Goal: Transaction & Acquisition: Purchase product/service

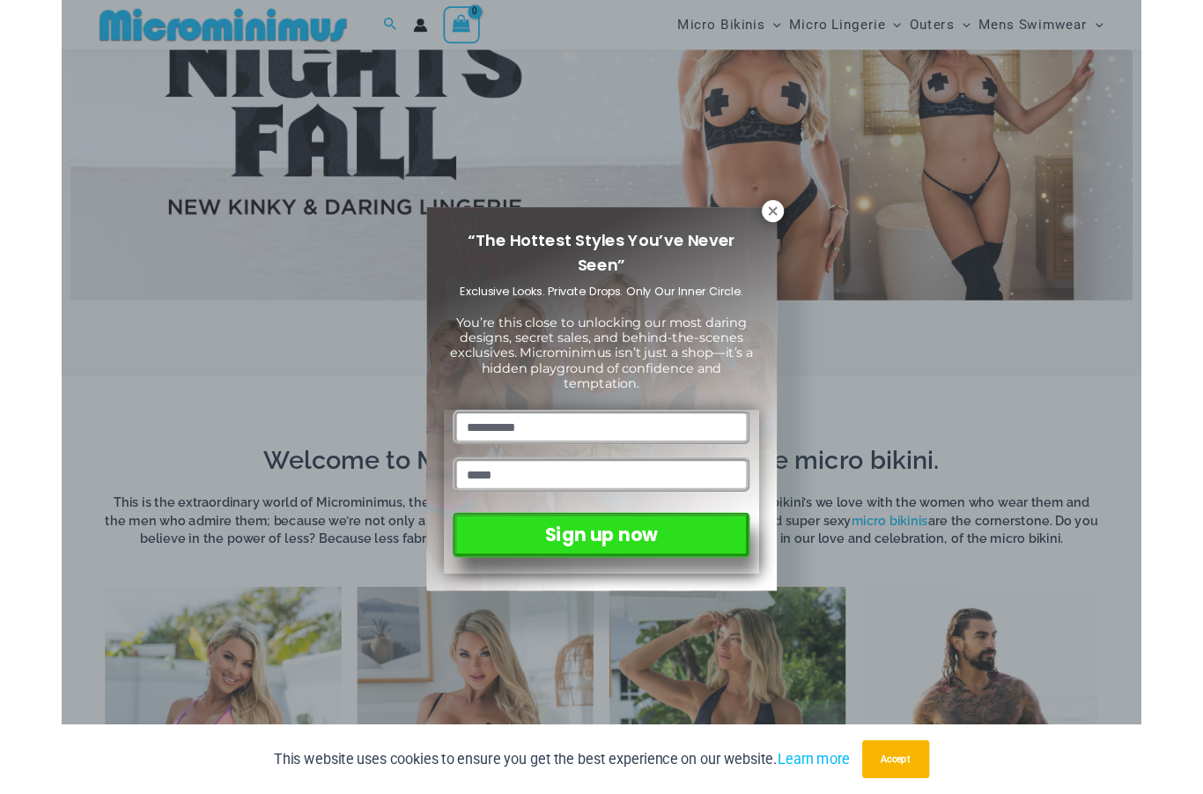
scroll to position [617, 0]
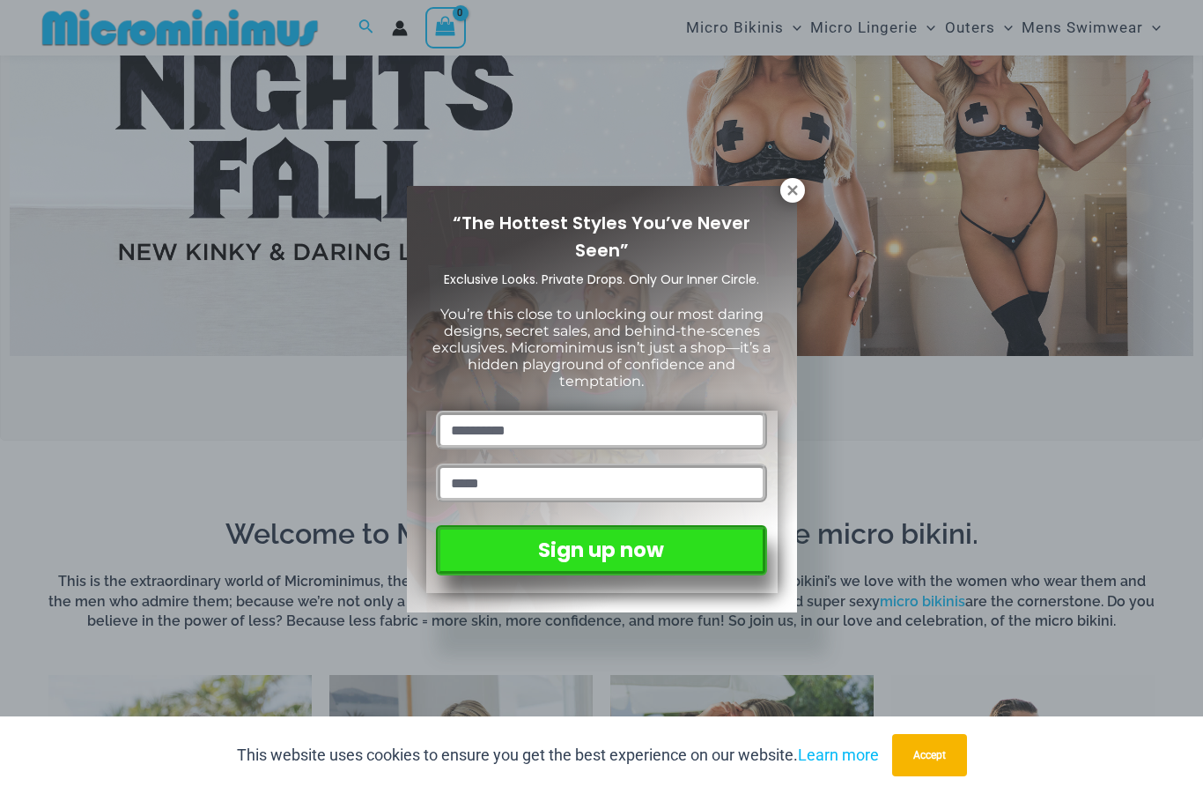
click at [787, 196] on icon at bounding box center [793, 190] width 16 height 16
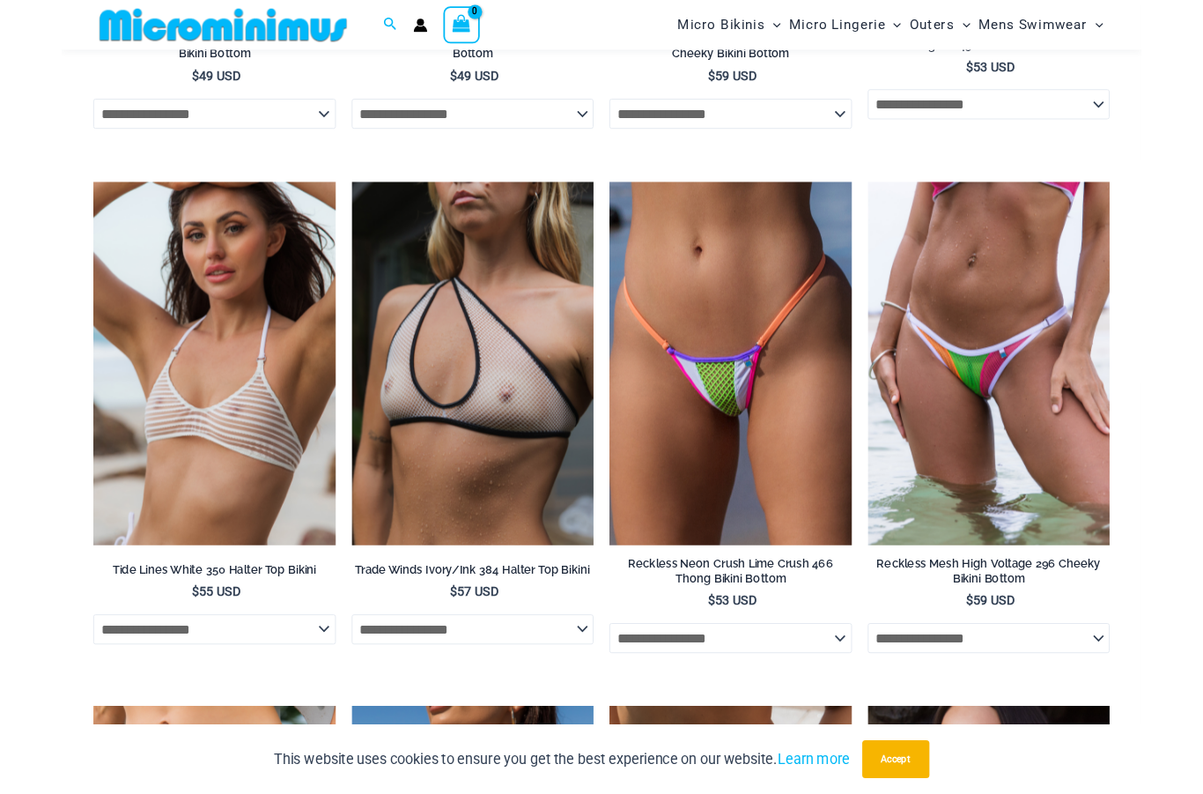
scroll to position [4559, 0]
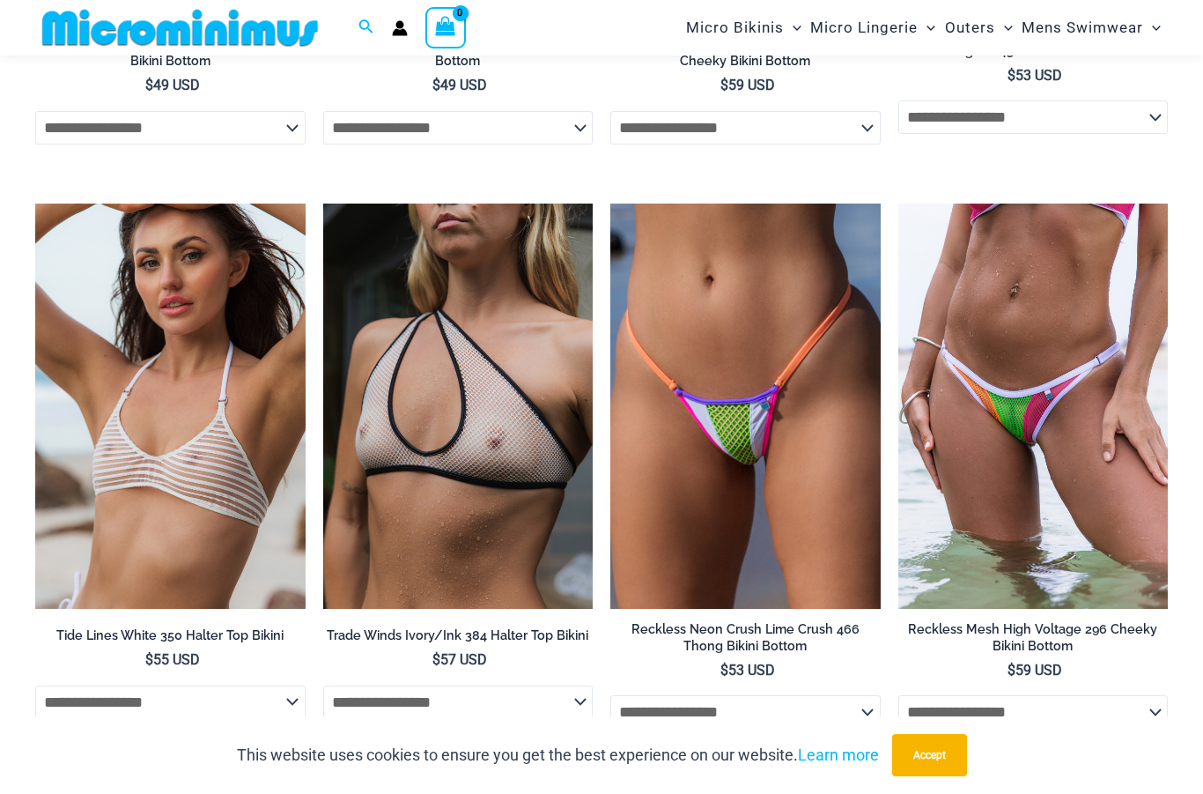
click at [898, 203] on img at bounding box center [898, 203] width 0 height 0
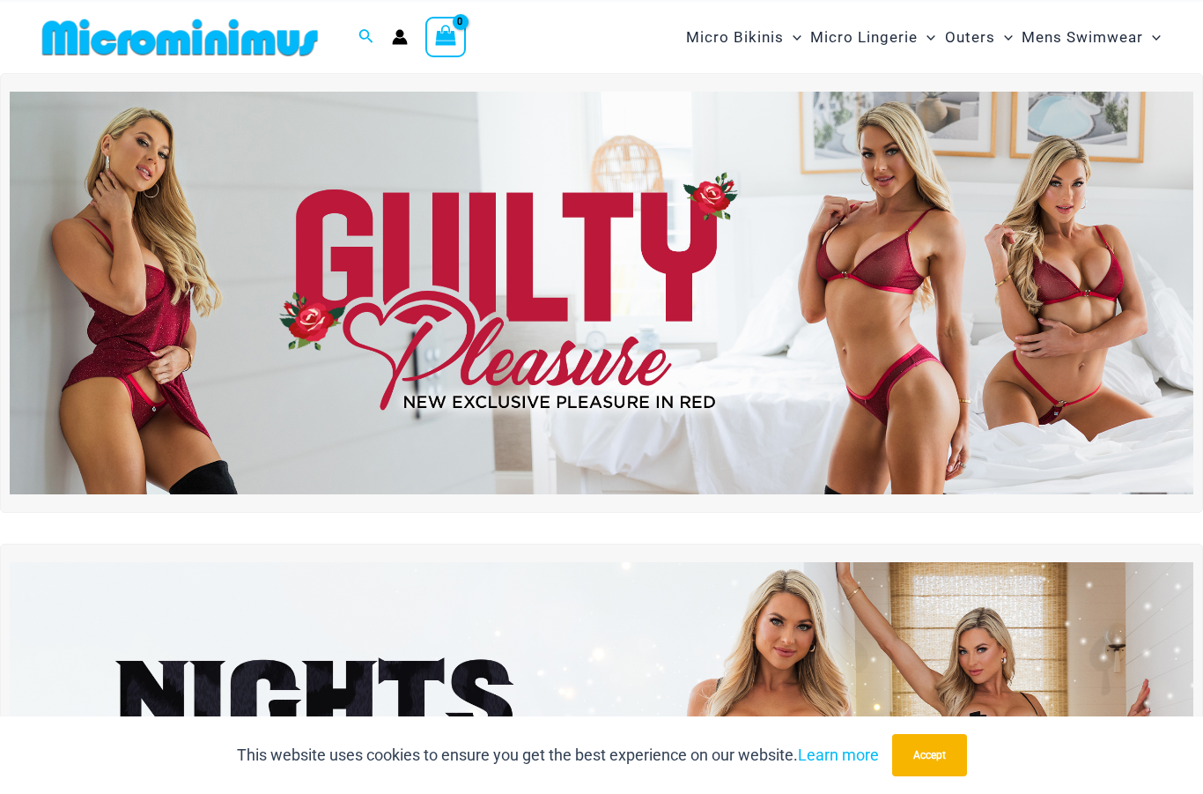
scroll to position [0, 0]
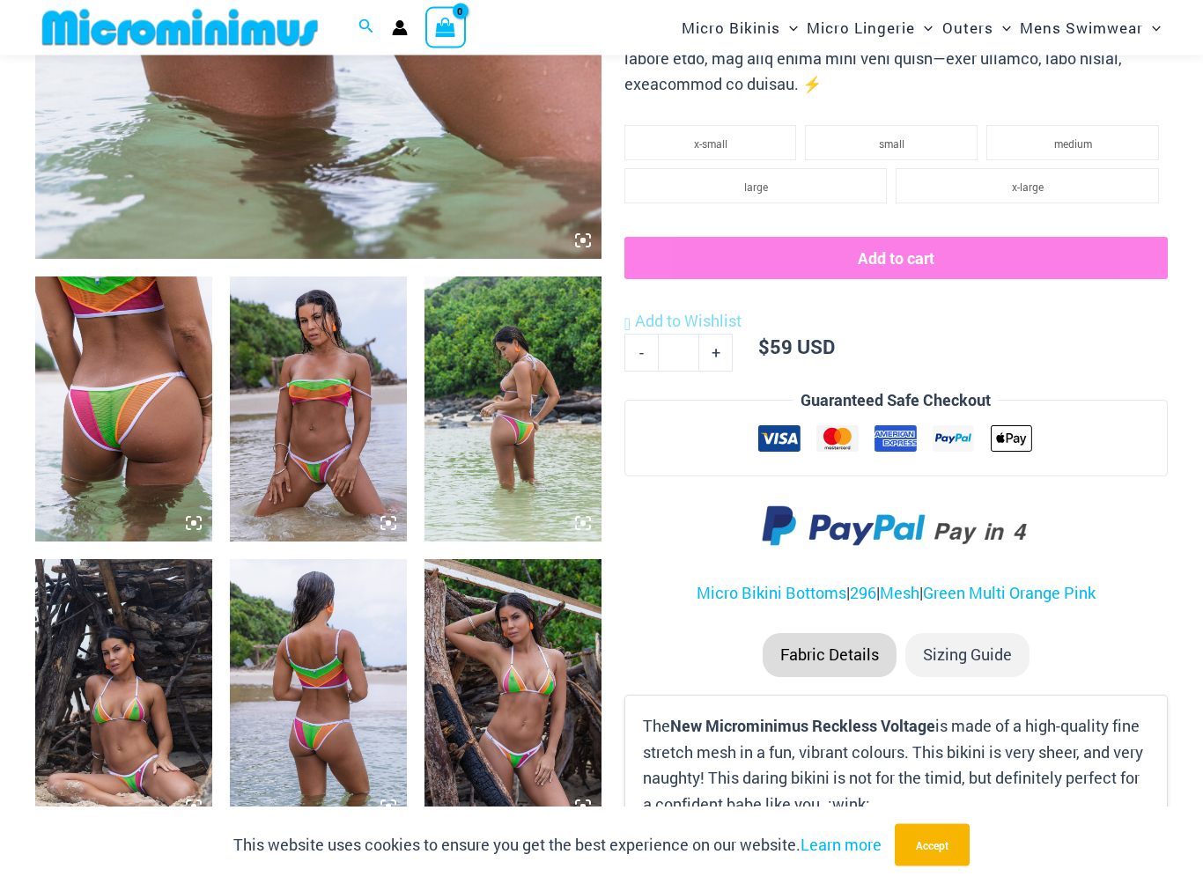
scroll to position [751, 0]
click at [326, 498] on img at bounding box center [318, 409] width 177 height 265
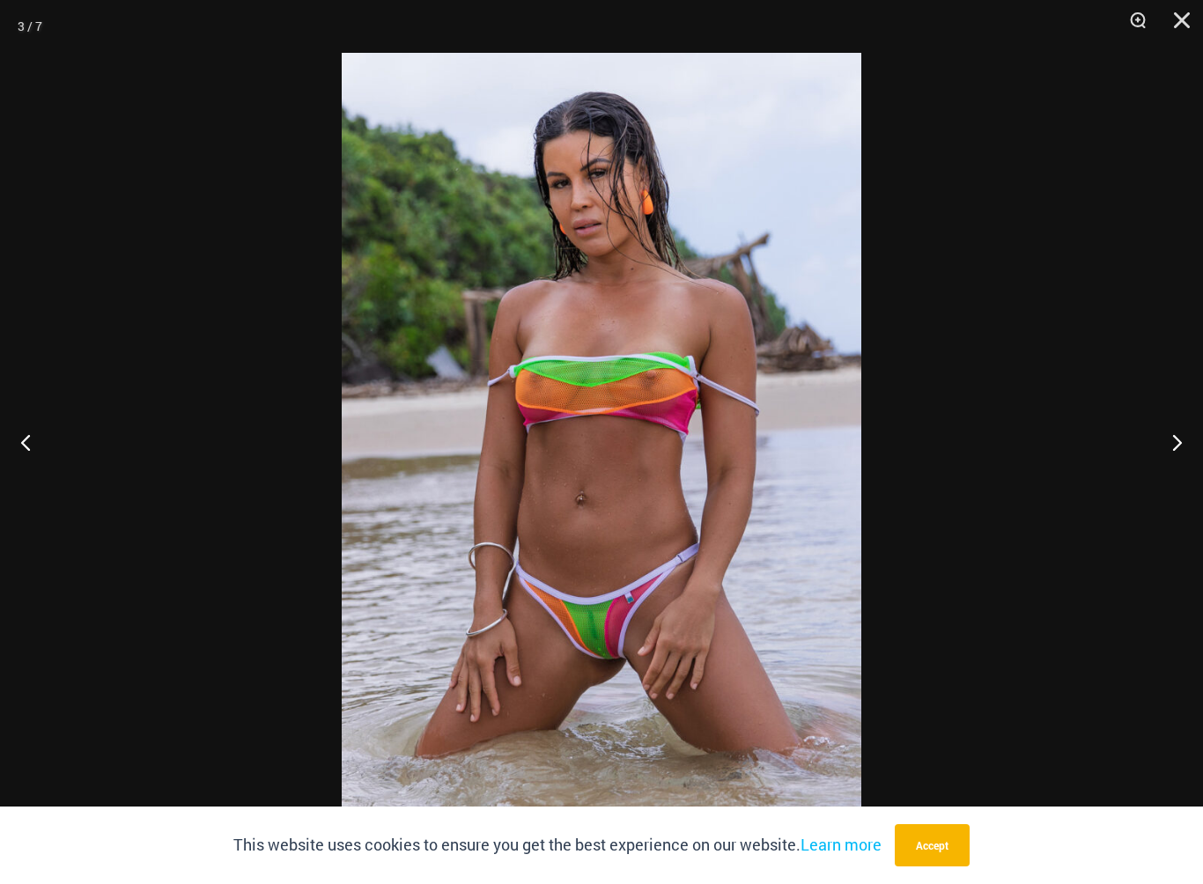
click at [1160, 444] on button "Next" at bounding box center [1170, 442] width 66 height 88
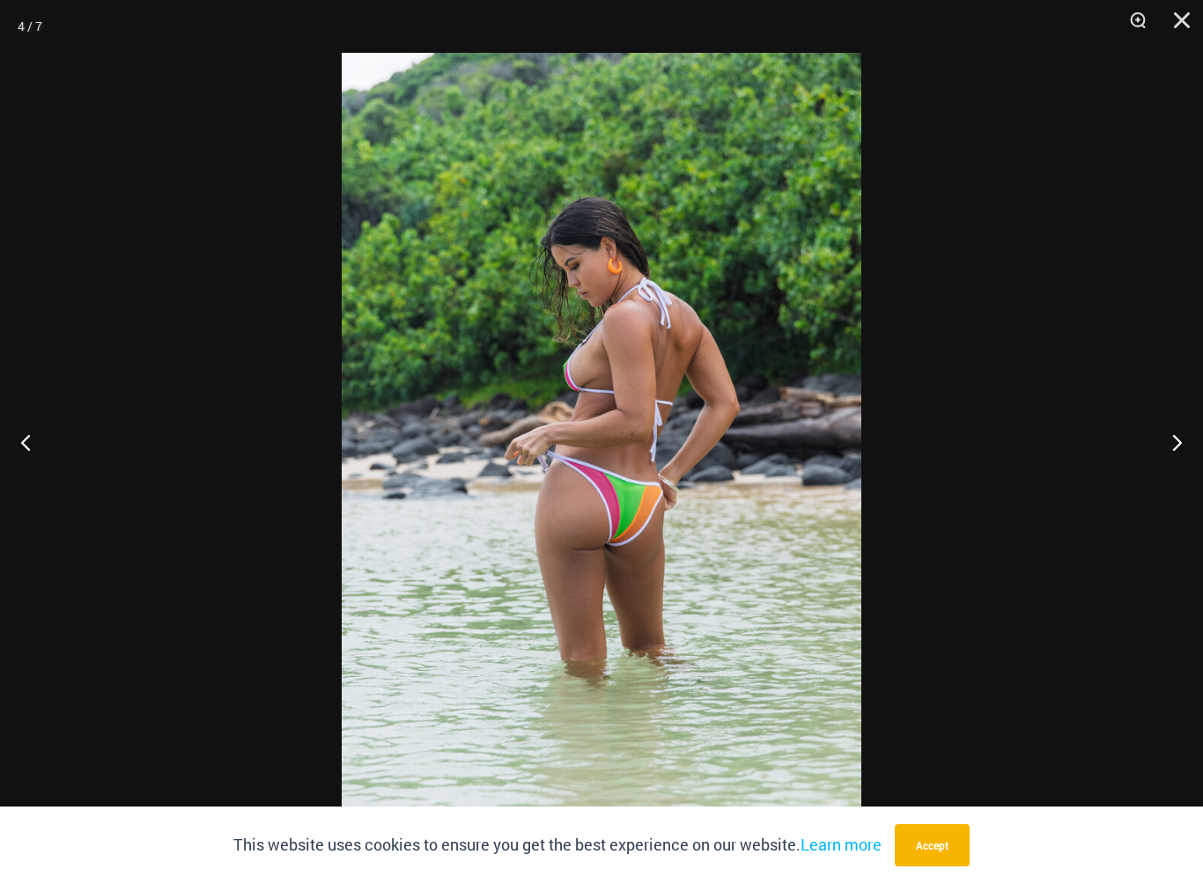
click at [1168, 435] on button "Next" at bounding box center [1170, 442] width 66 height 88
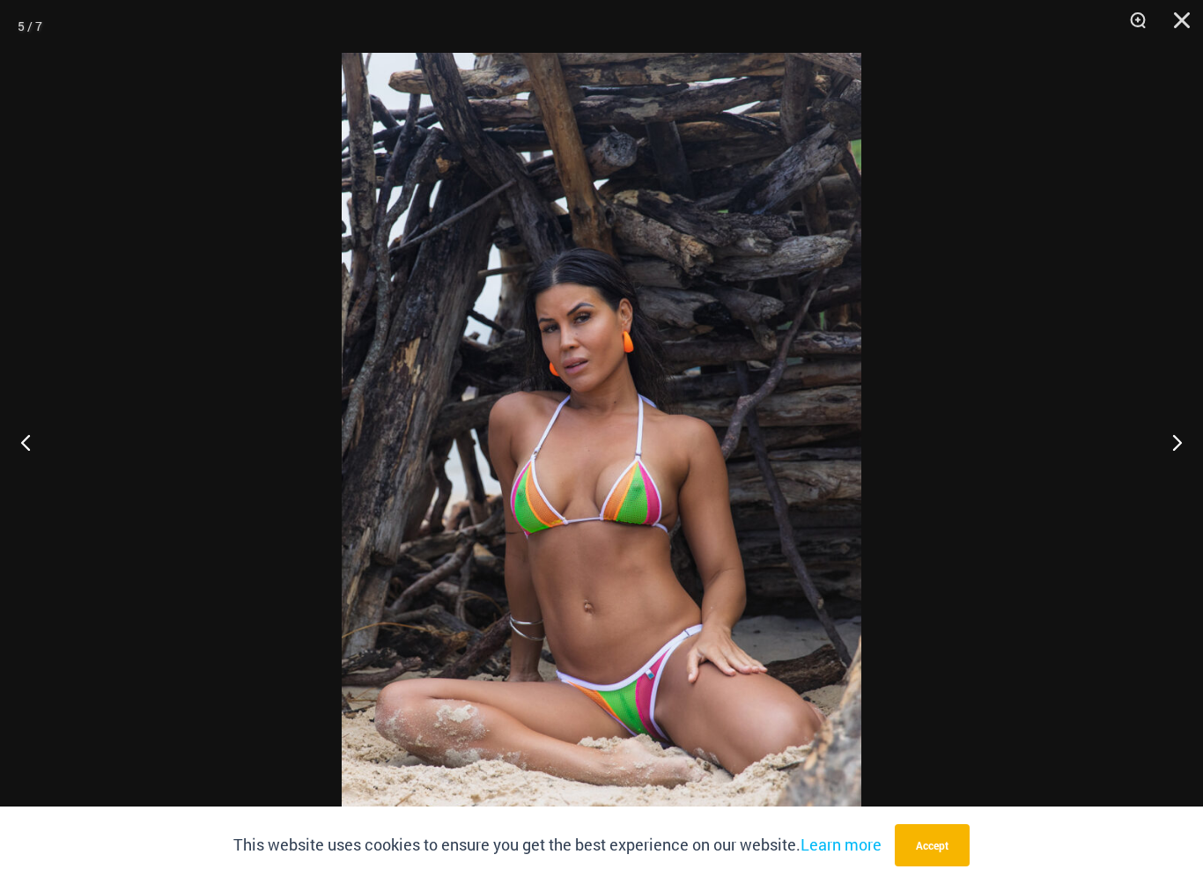
click at [1201, 441] on button "Next" at bounding box center [1170, 442] width 66 height 88
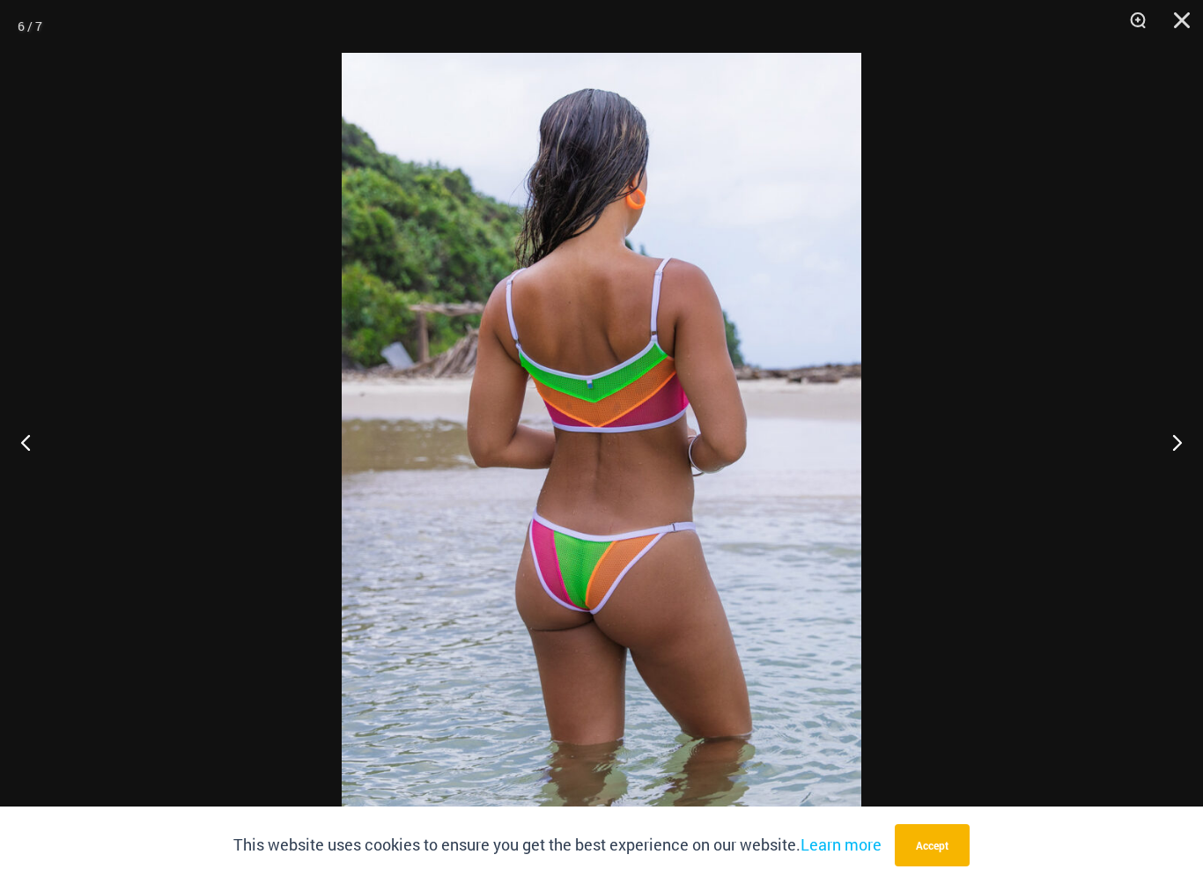
click at [1175, 455] on button "Next" at bounding box center [1170, 442] width 66 height 88
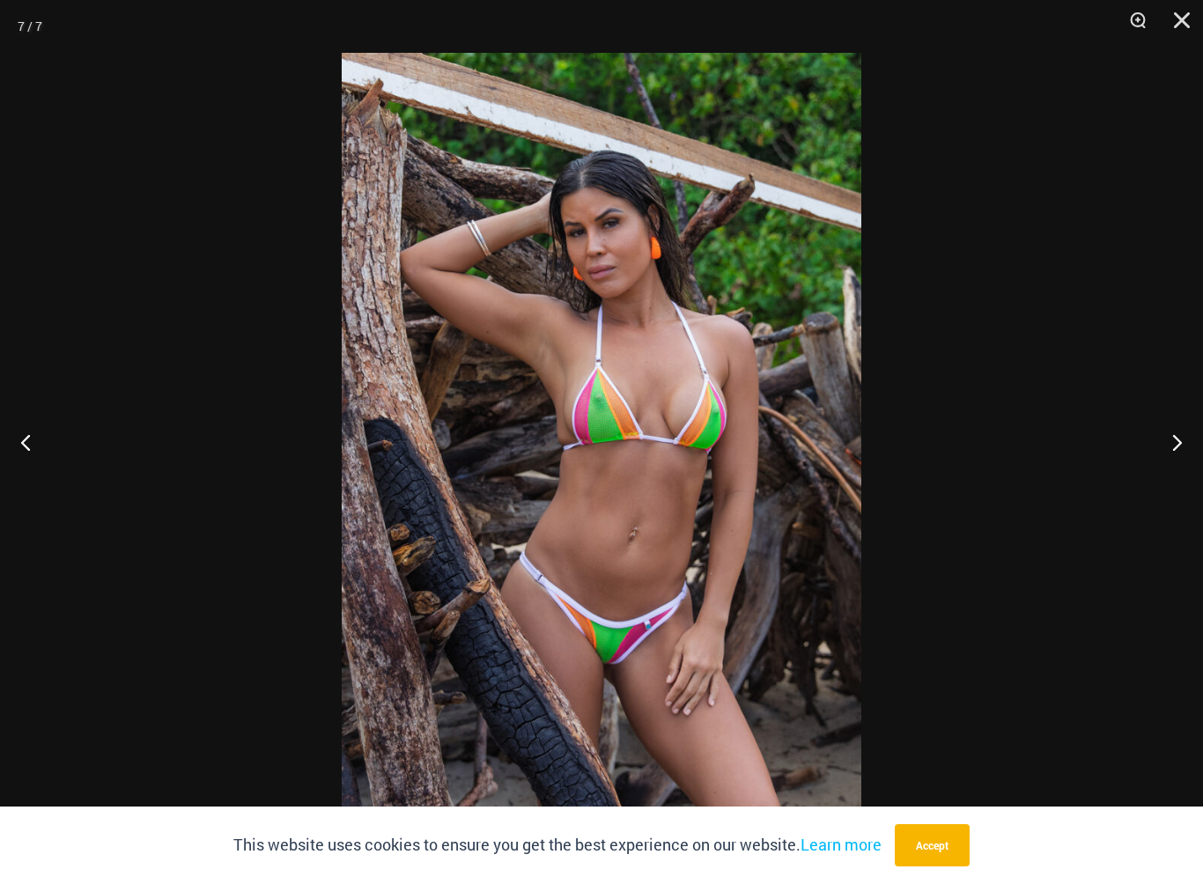
click at [1180, 446] on button "Next" at bounding box center [1170, 442] width 66 height 88
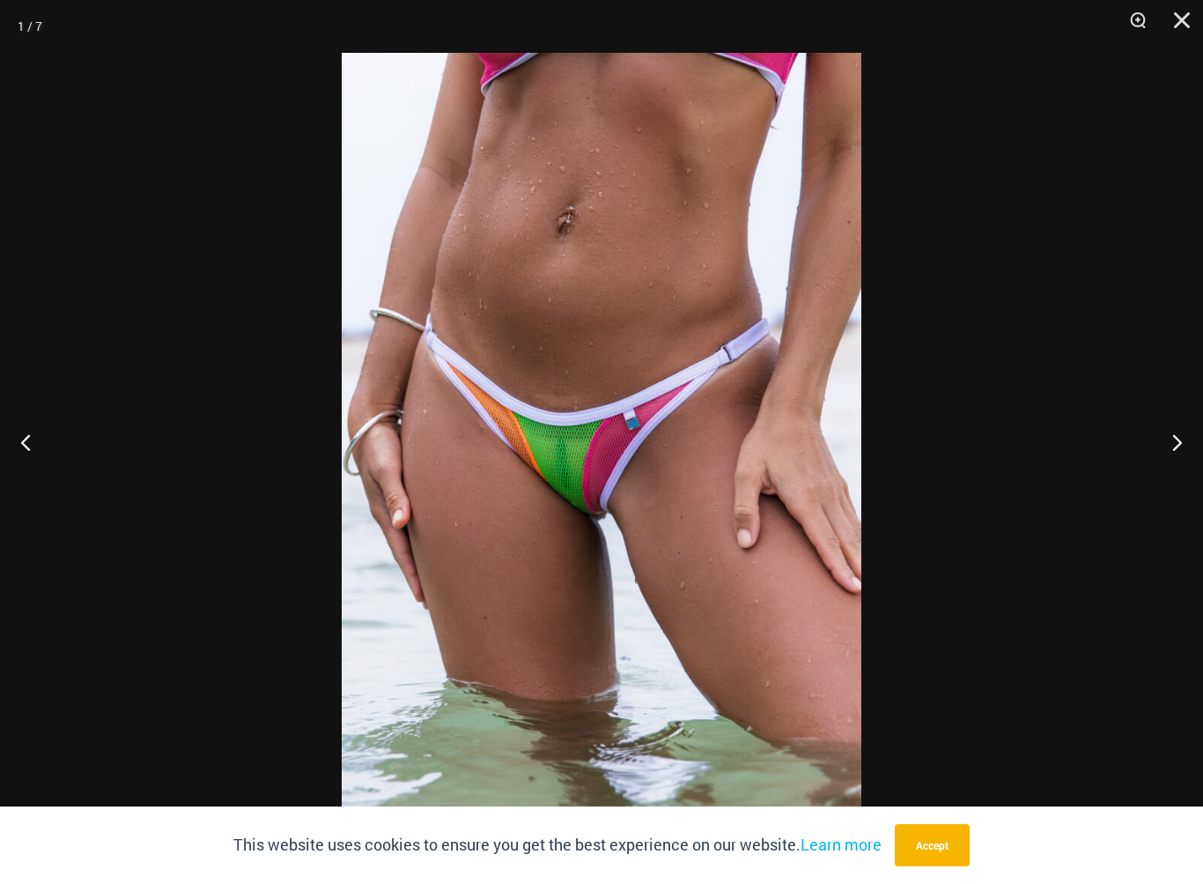
click at [1178, 443] on button "Next" at bounding box center [1170, 442] width 66 height 88
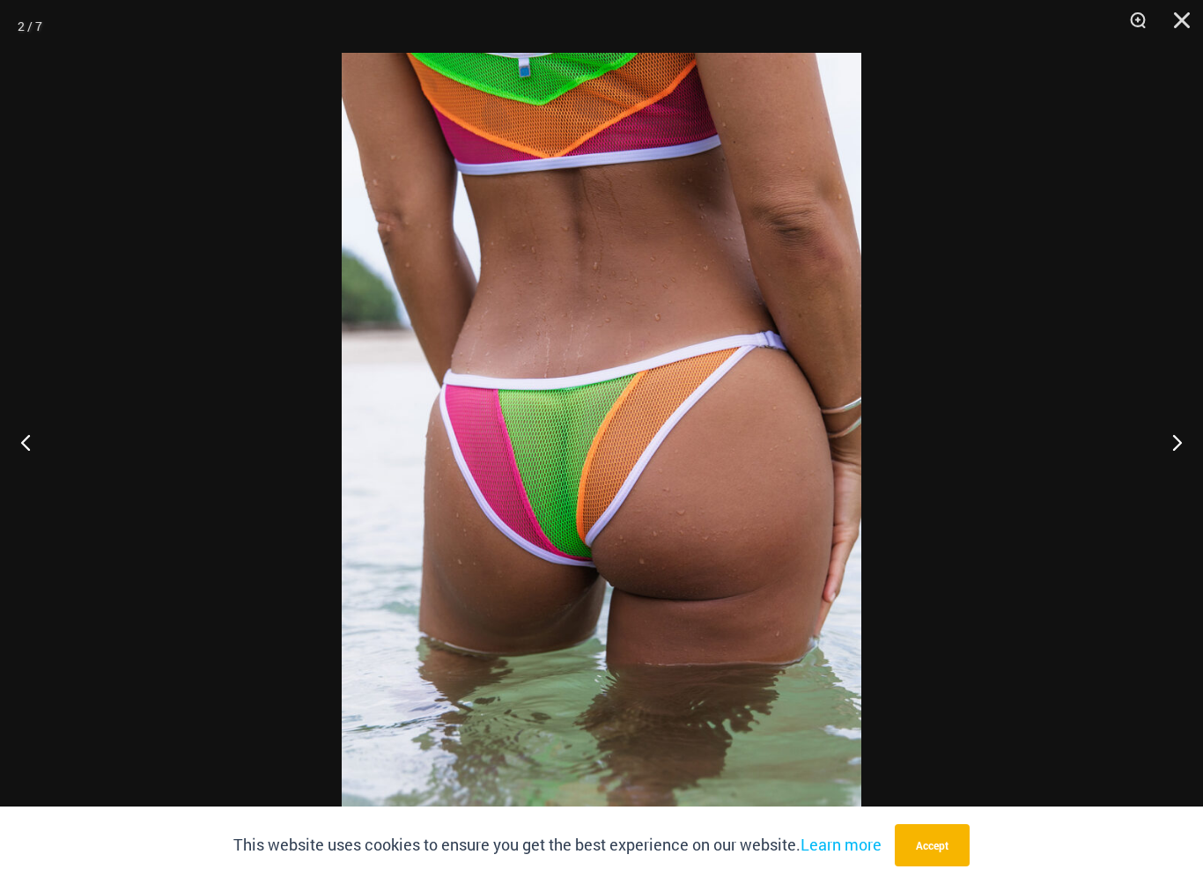
click at [1158, 459] on button "Next" at bounding box center [1170, 442] width 66 height 88
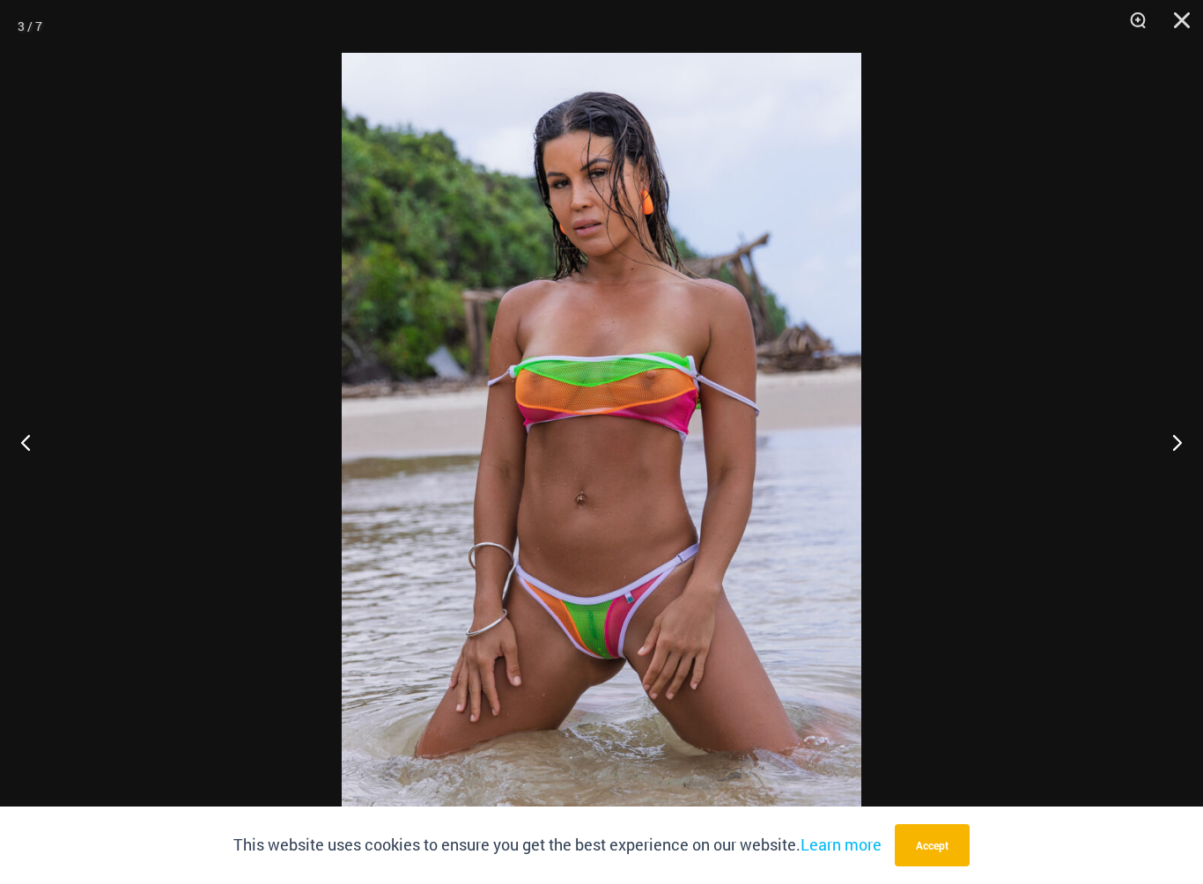
click at [1159, 440] on button "Next" at bounding box center [1170, 442] width 66 height 88
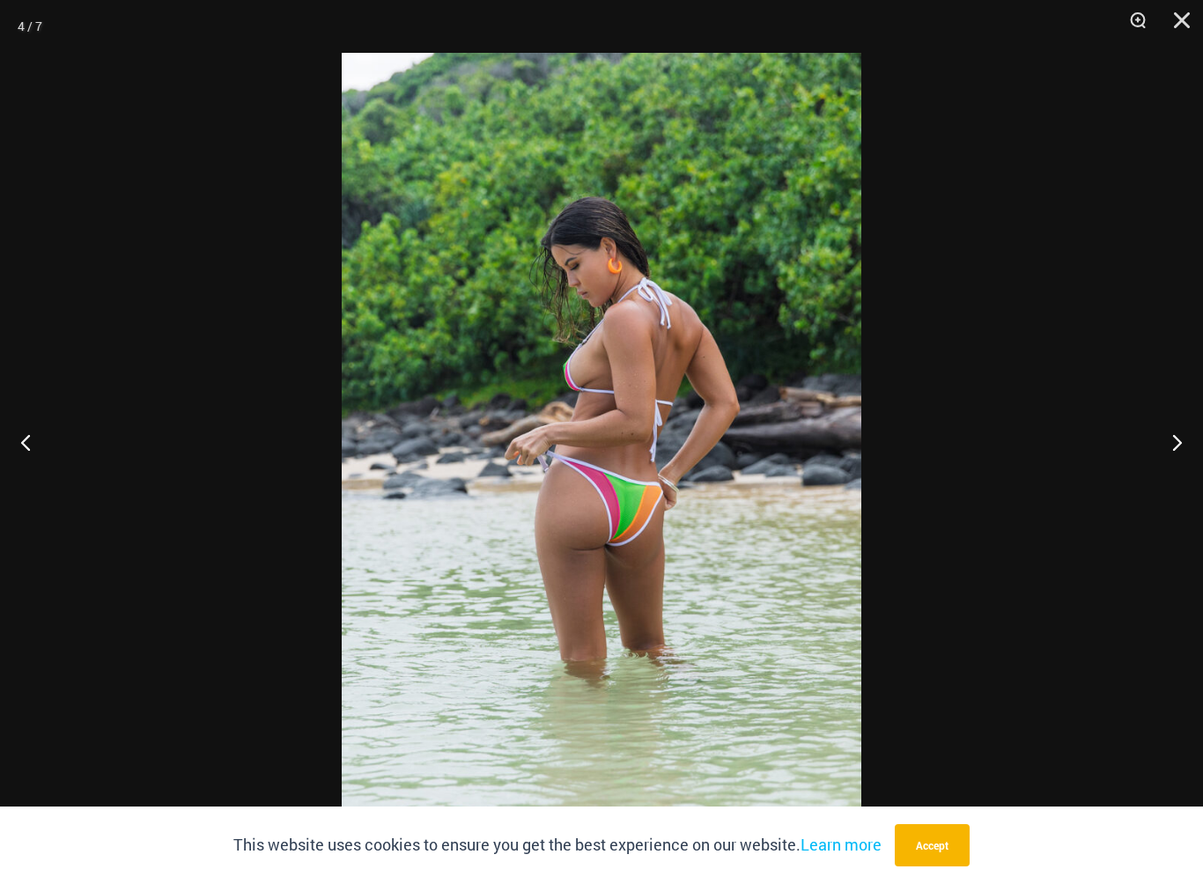
click at [1171, 432] on button "Next" at bounding box center [1170, 442] width 66 height 88
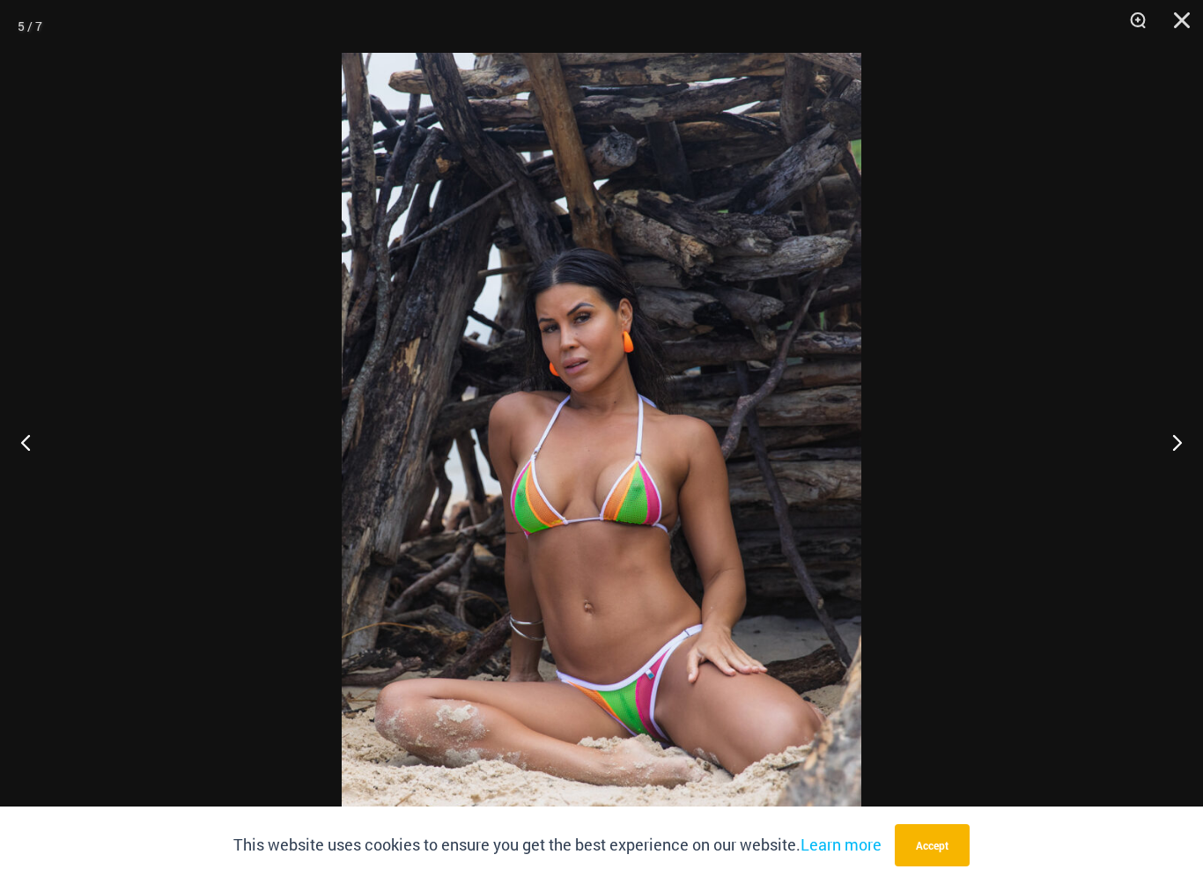
click at [1163, 429] on button "Next" at bounding box center [1170, 442] width 66 height 88
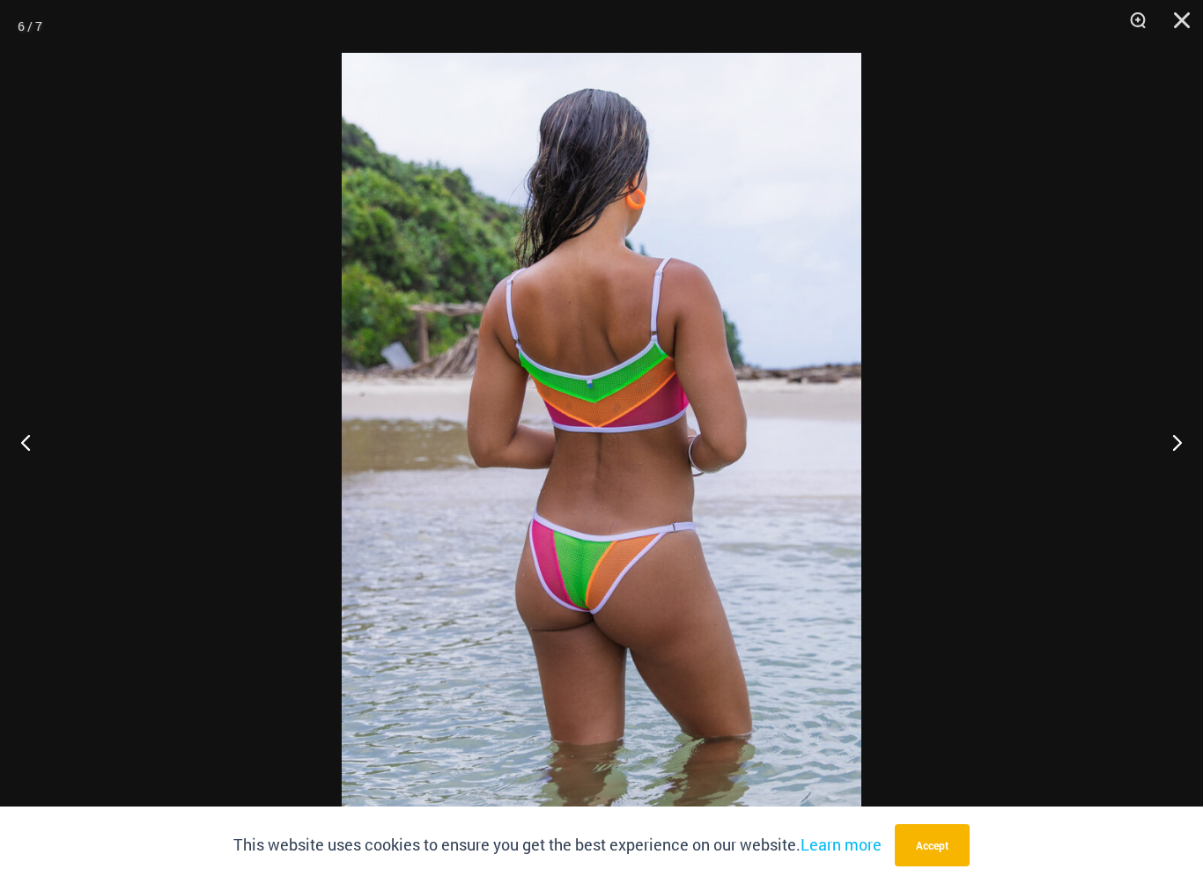
click at [1157, 429] on button "Next" at bounding box center [1170, 442] width 66 height 88
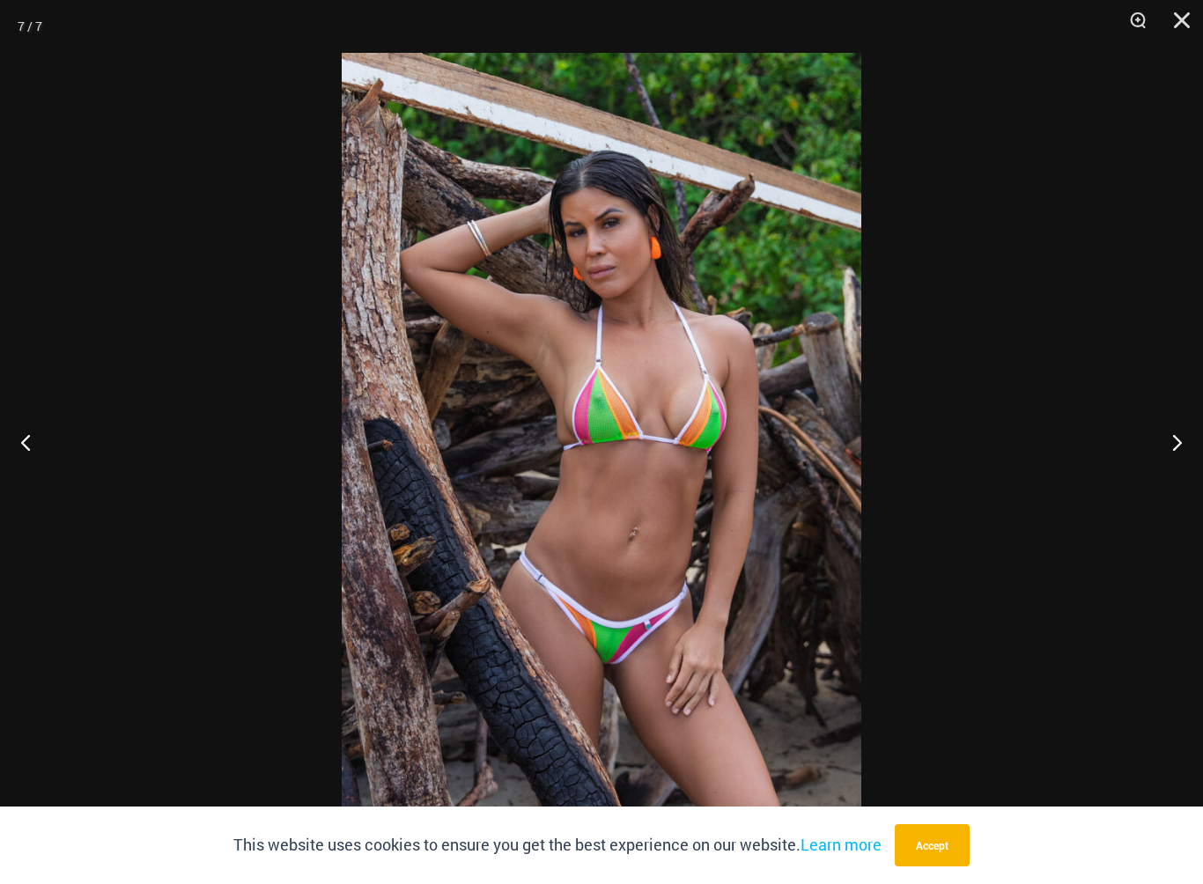
click at [1151, 432] on button "Next" at bounding box center [1170, 442] width 66 height 88
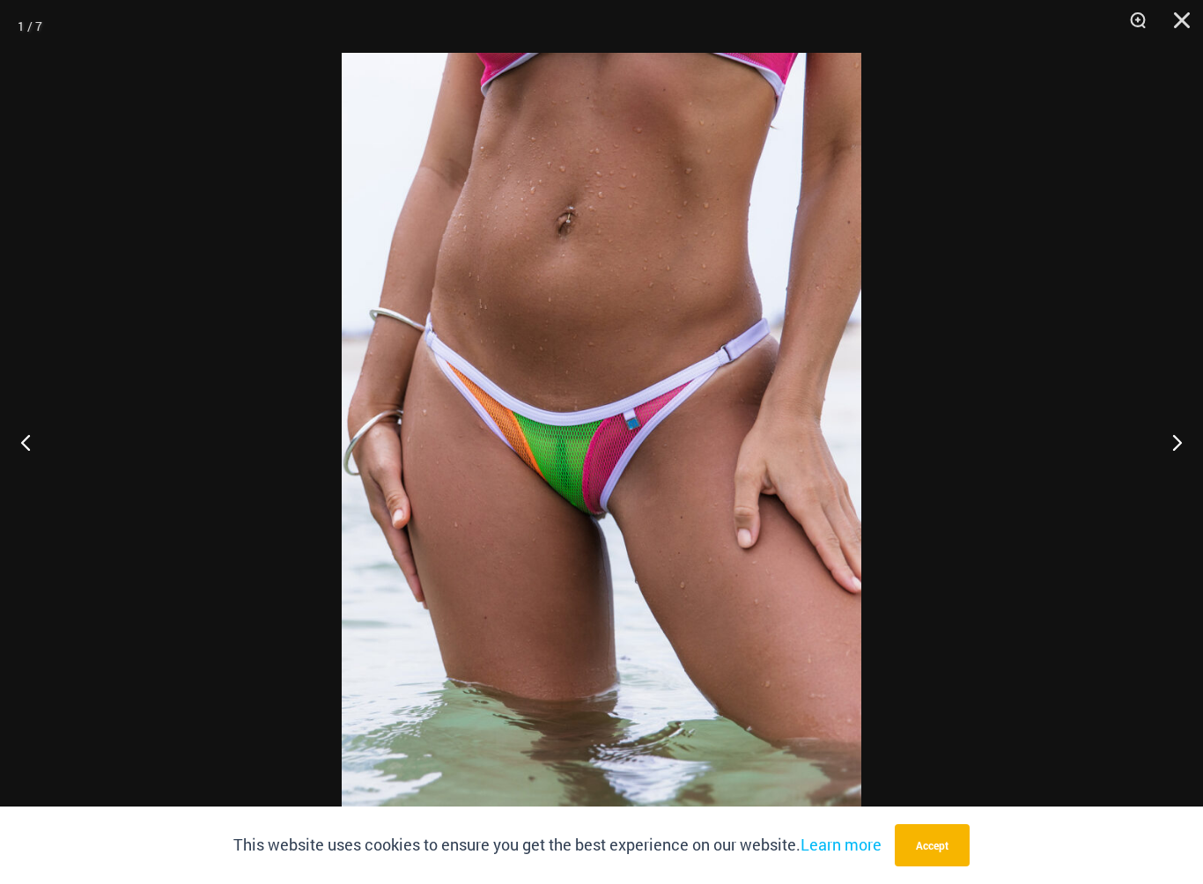
click at [1175, 471] on button "Next" at bounding box center [1170, 442] width 66 height 88
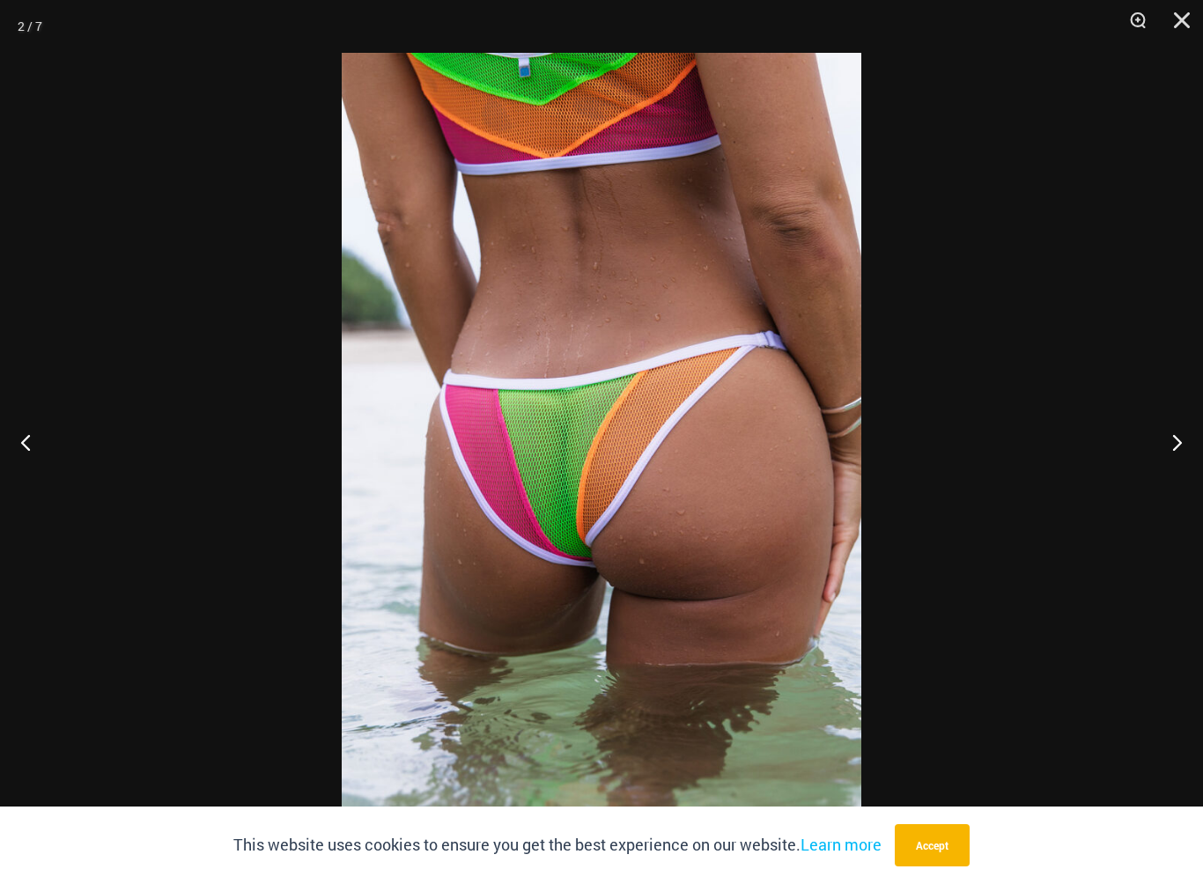
click at [1170, 432] on button "Next" at bounding box center [1170, 442] width 66 height 88
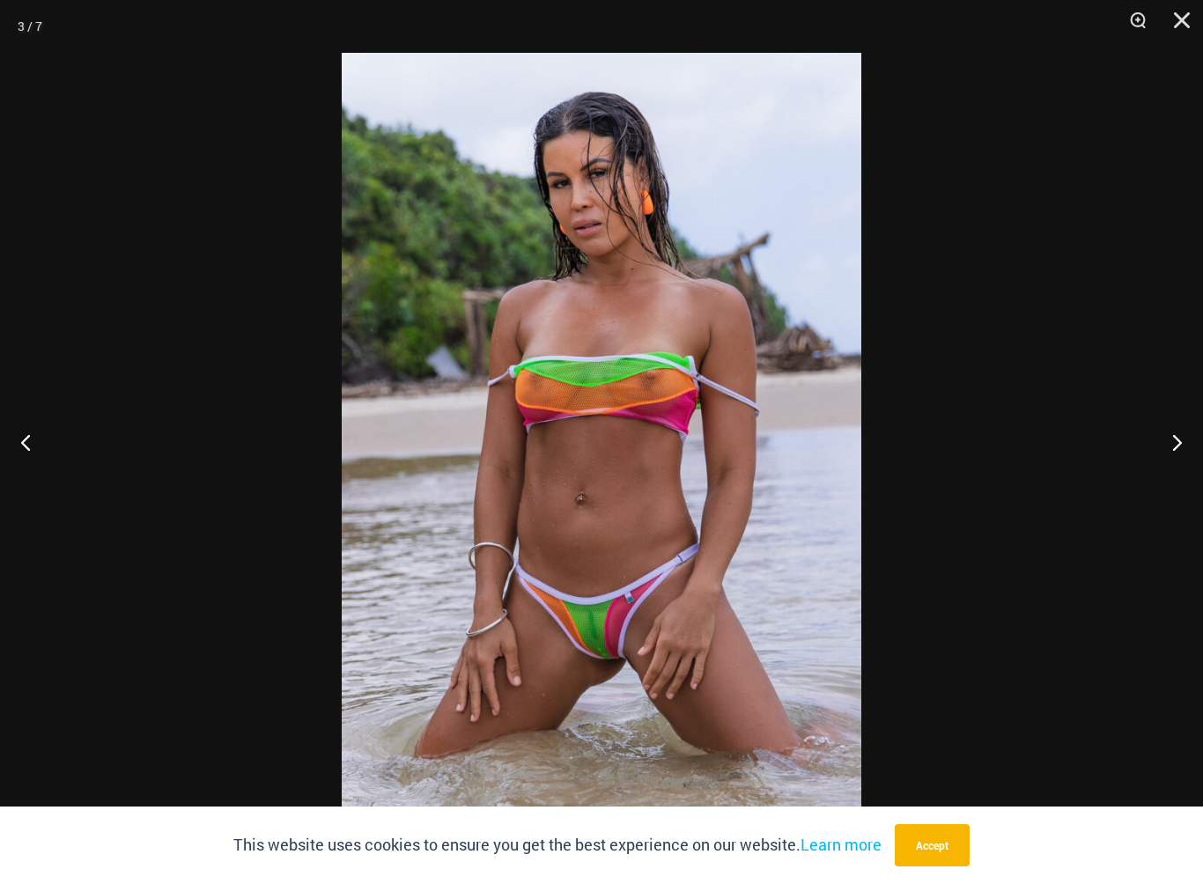
click at [1170, 459] on button "Next" at bounding box center [1170, 442] width 66 height 88
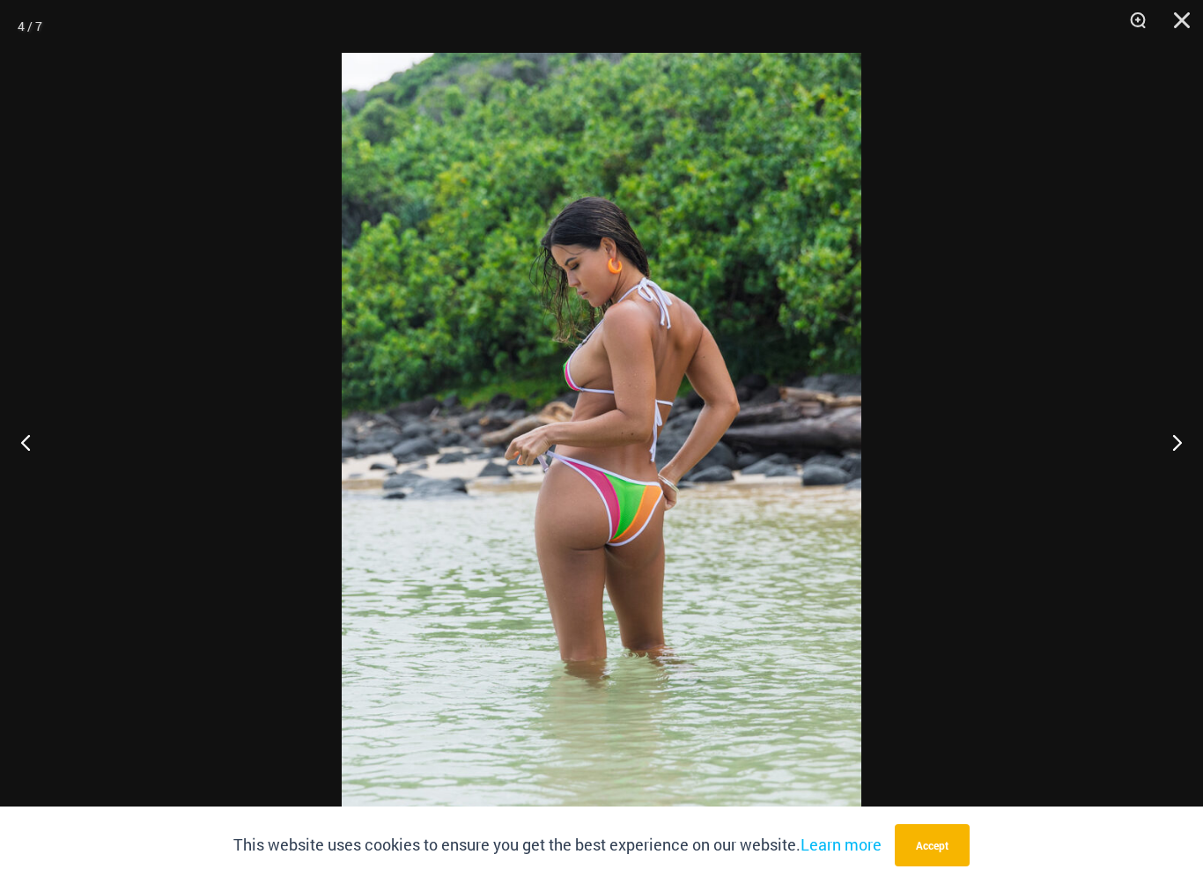
click at [1172, 456] on button "Next" at bounding box center [1170, 442] width 66 height 88
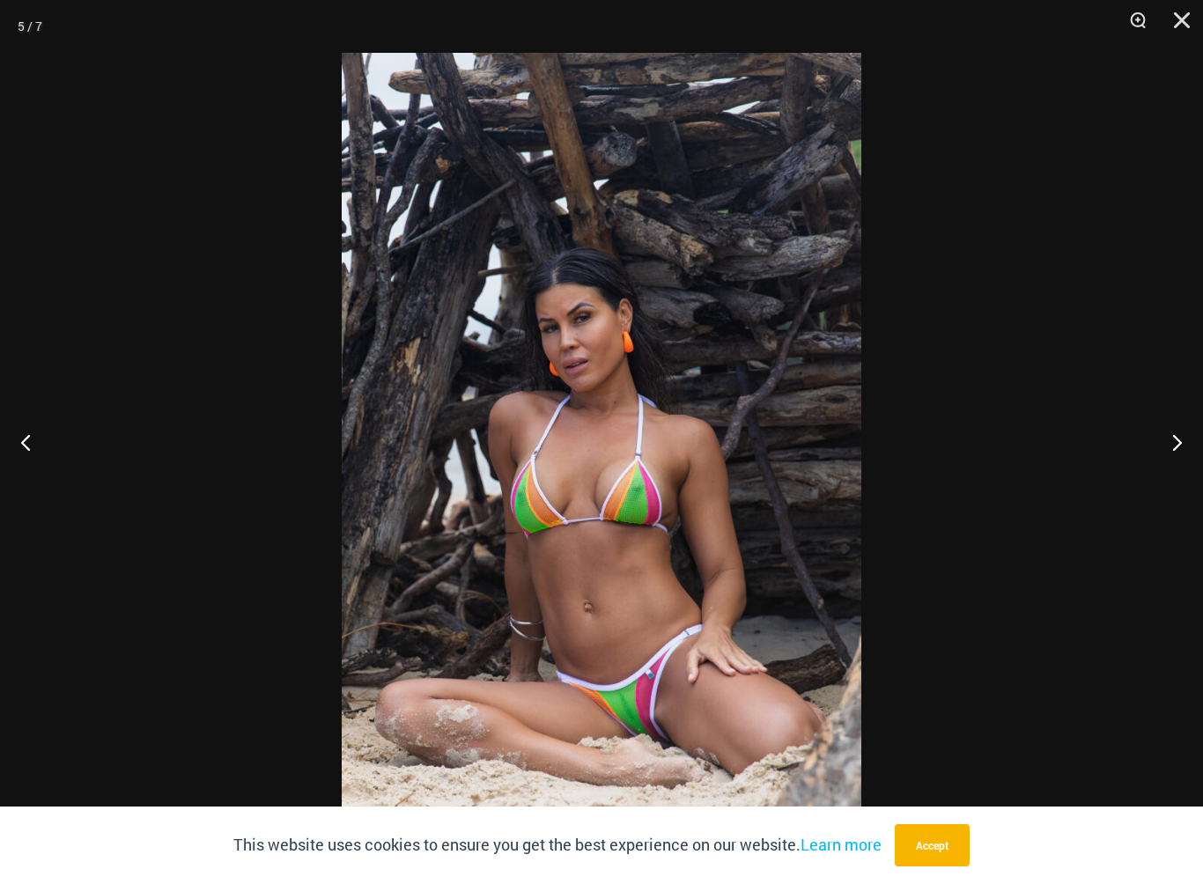
click at [1178, 26] on button "Close" at bounding box center [1176, 26] width 44 height 53
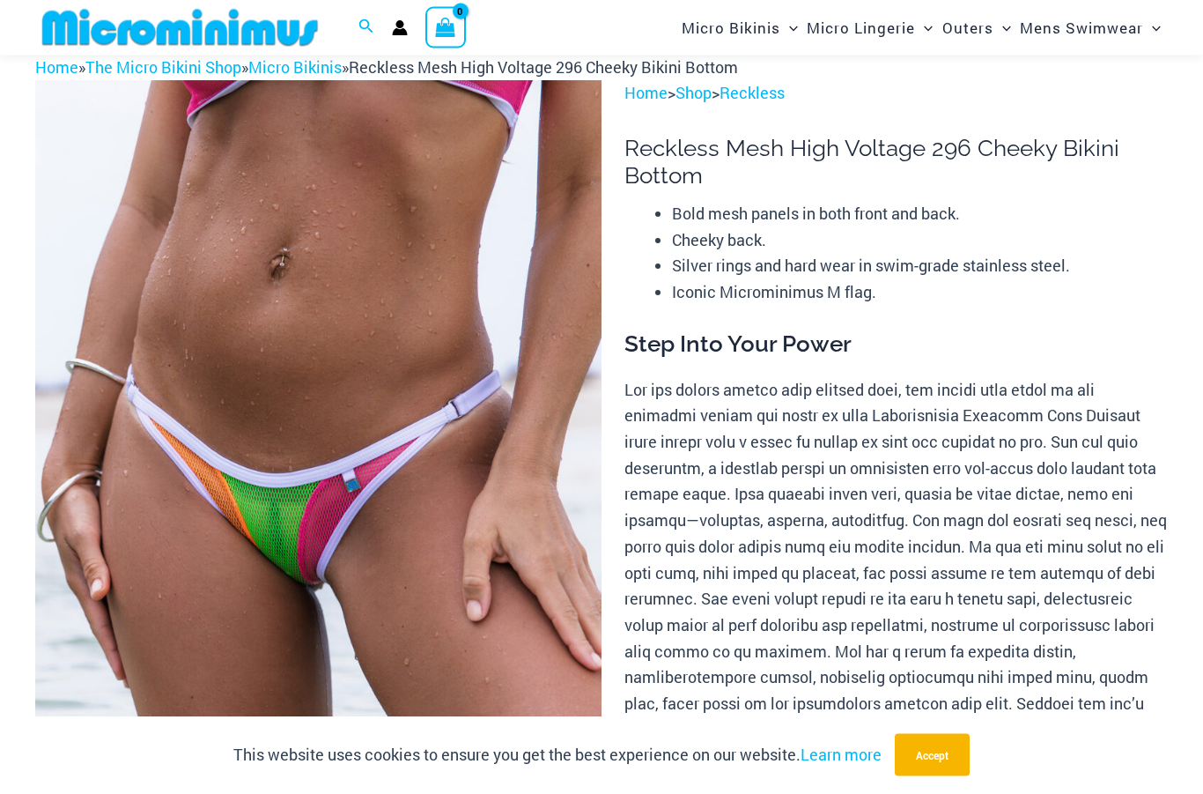
scroll to position [0, 0]
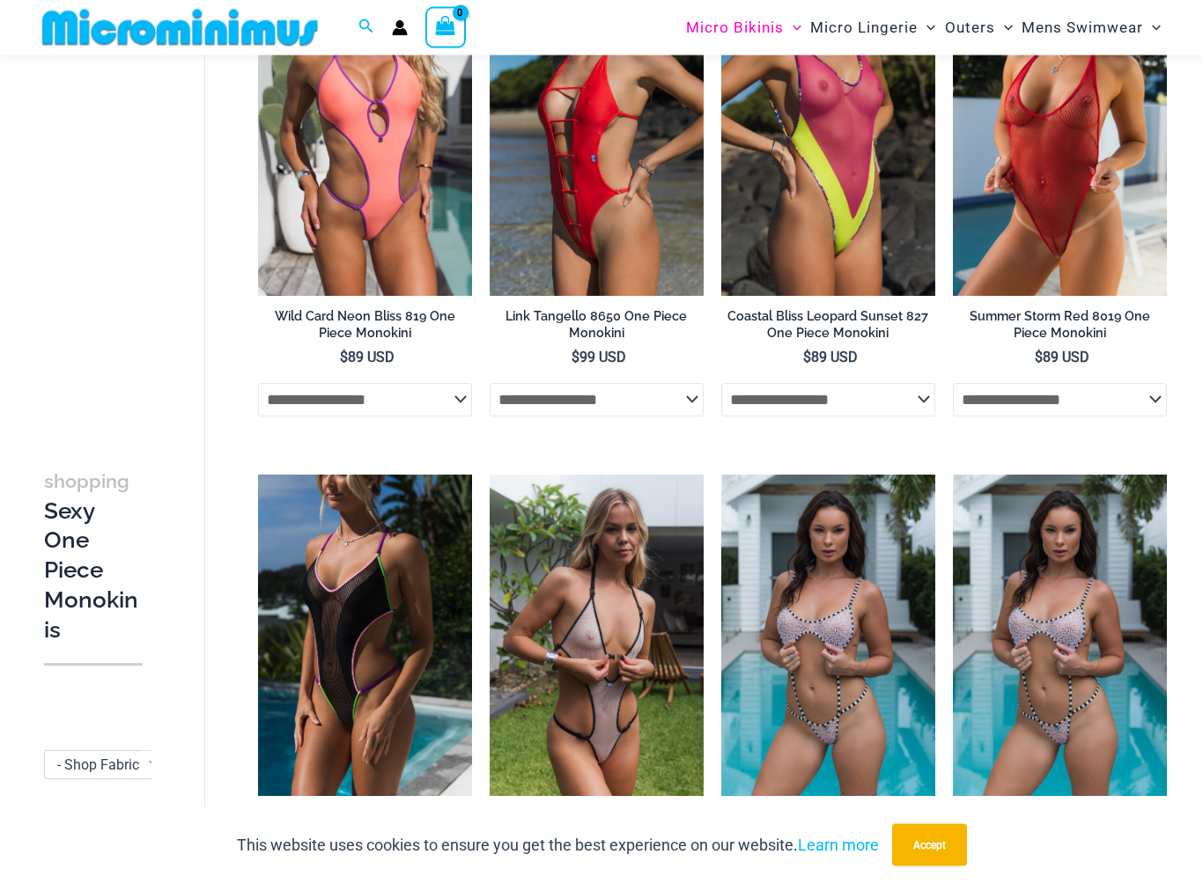
scroll to position [220, 0]
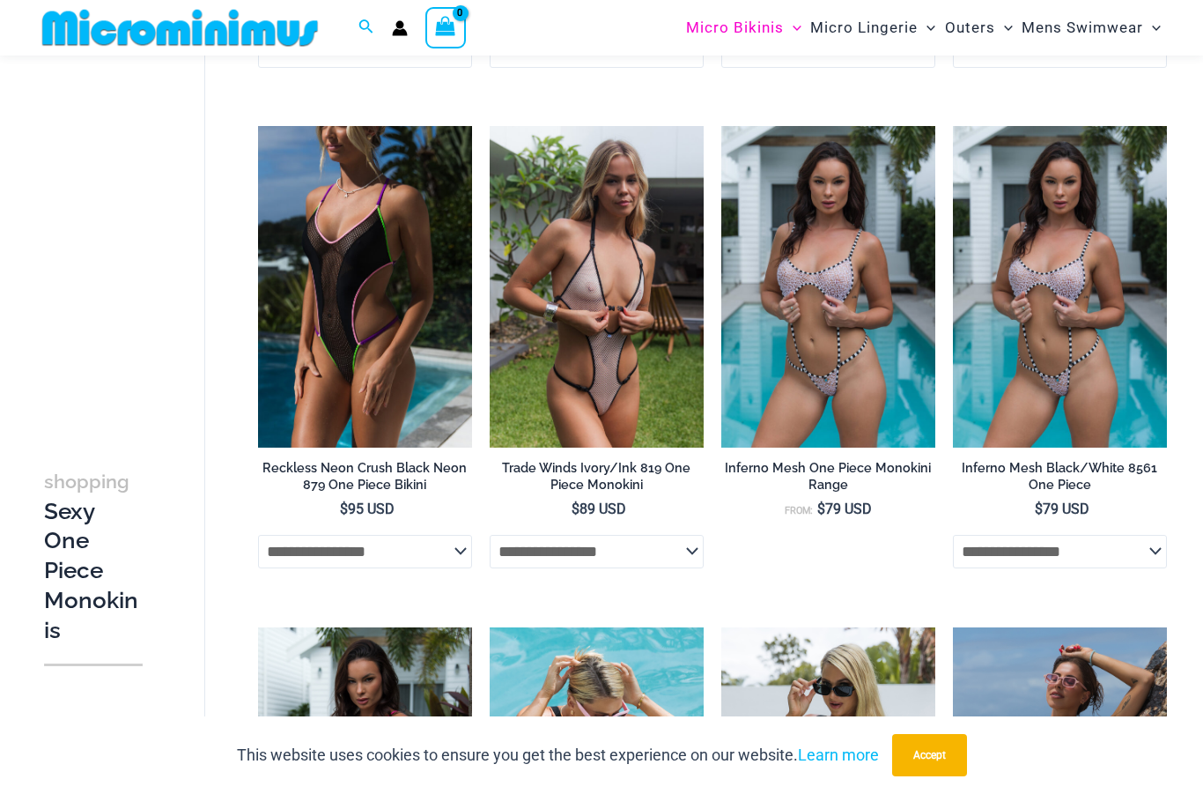
scroll to position [566, 0]
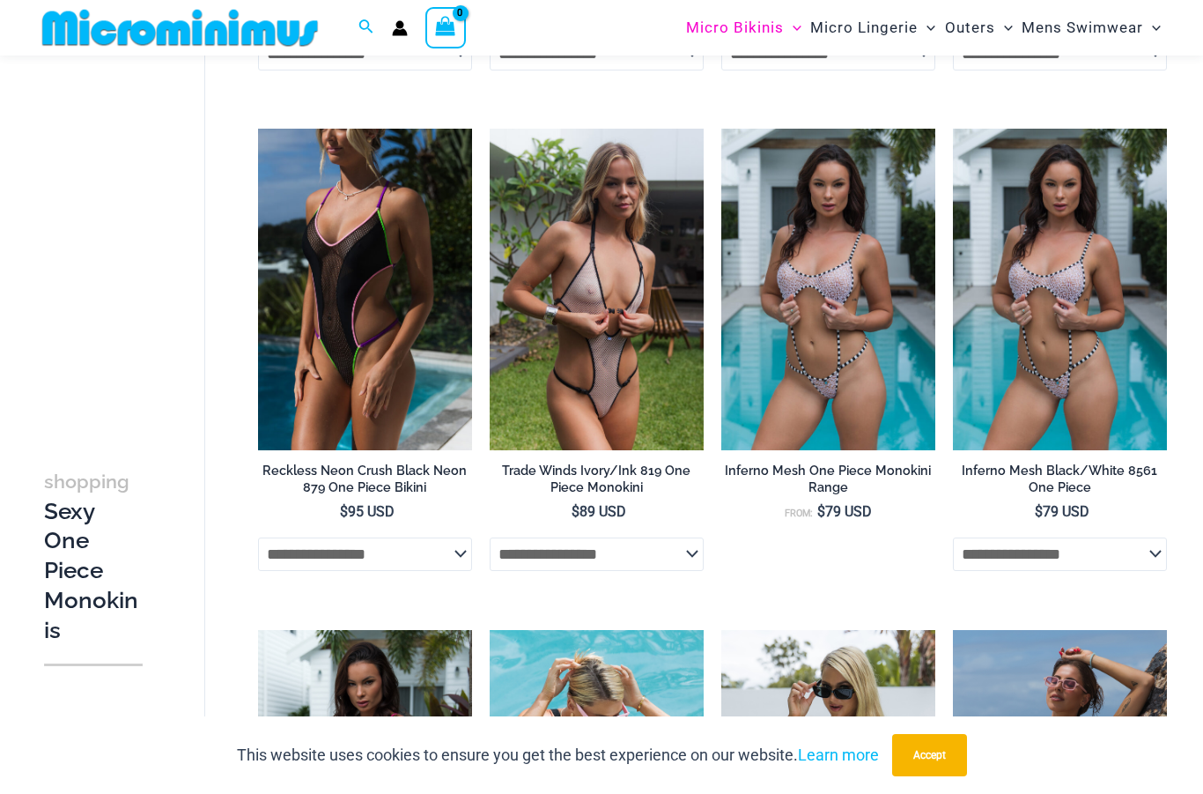
click at [258, 129] on img at bounding box center [258, 129] width 0 height 0
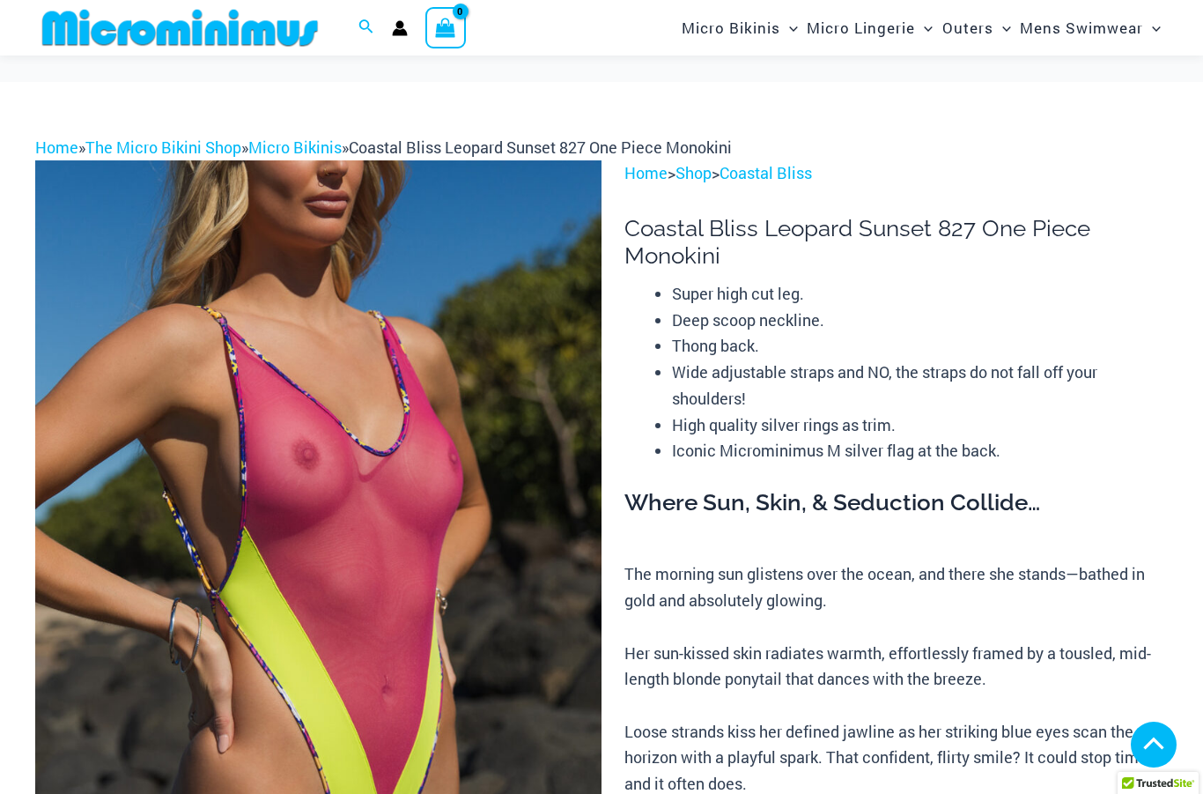
scroll to position [745, 0]
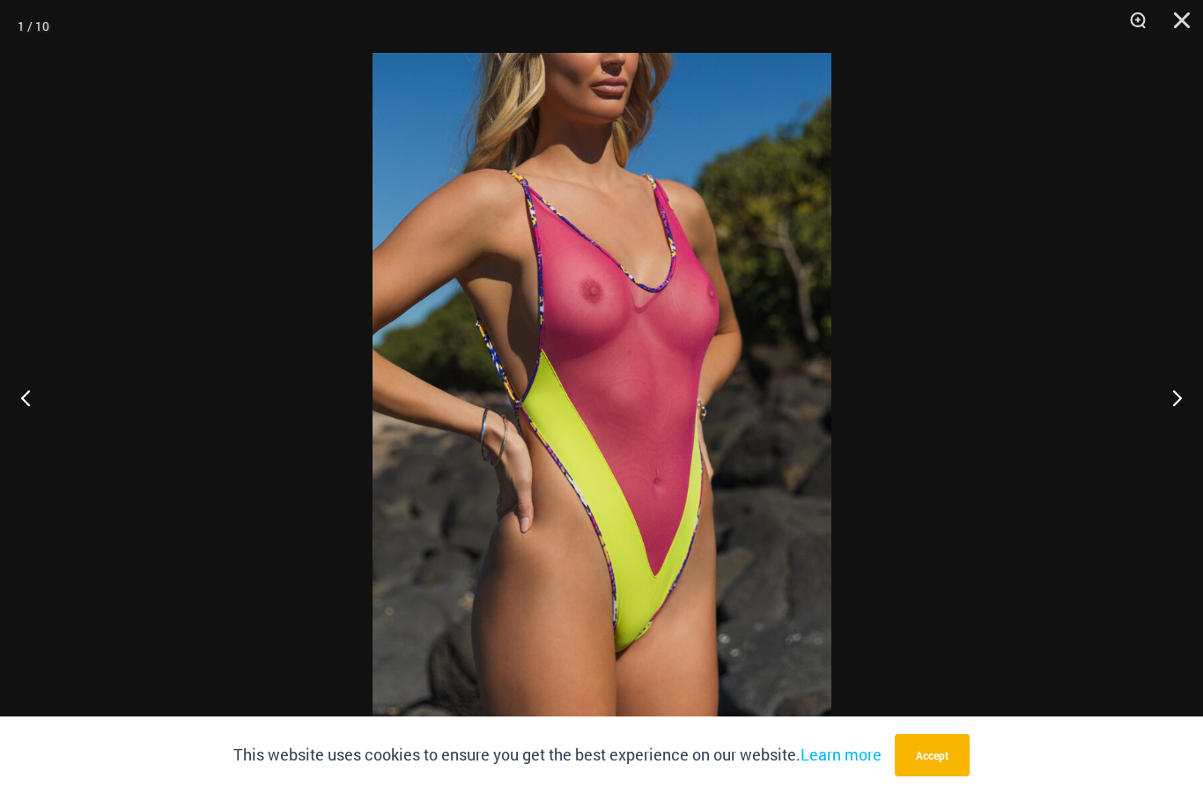
click at [1164, 376] on button "Next" at bounding box center [1170, 397] width 66 height 88
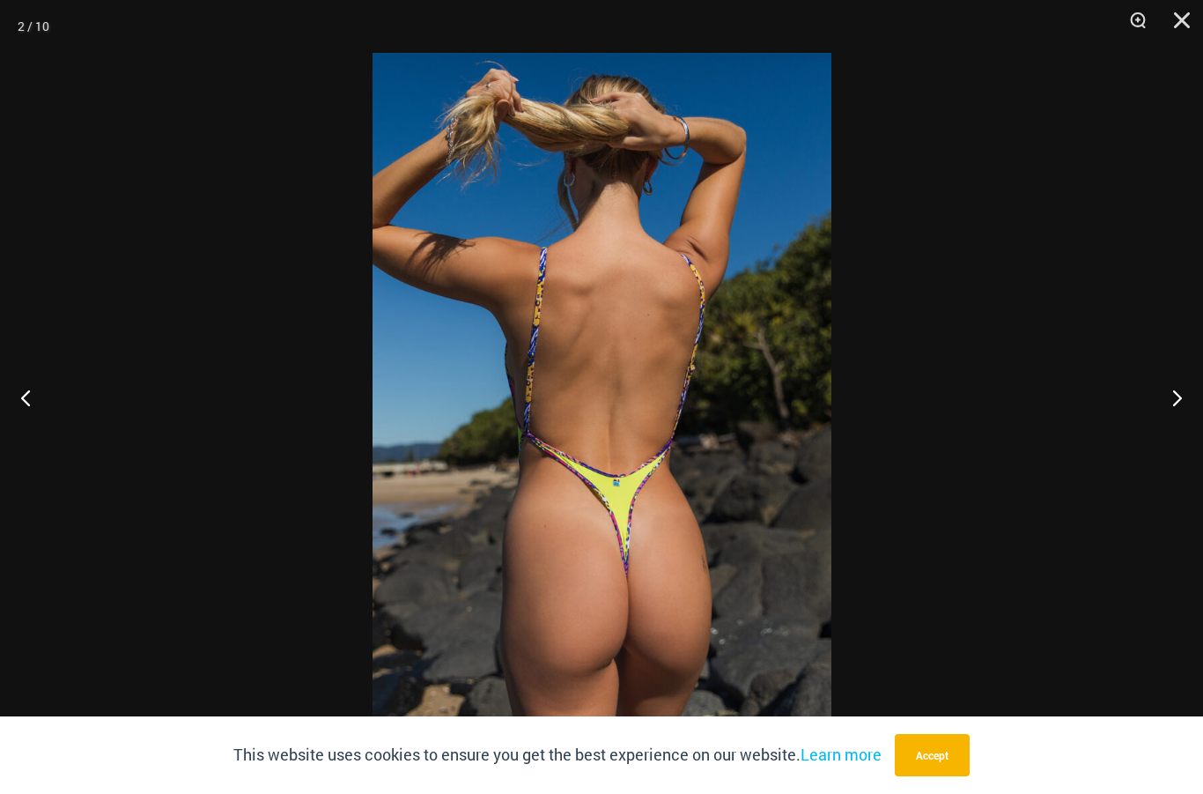
click at [1156, 410] on button "Next" at bounding box center [1170, 397] width 66 height 88
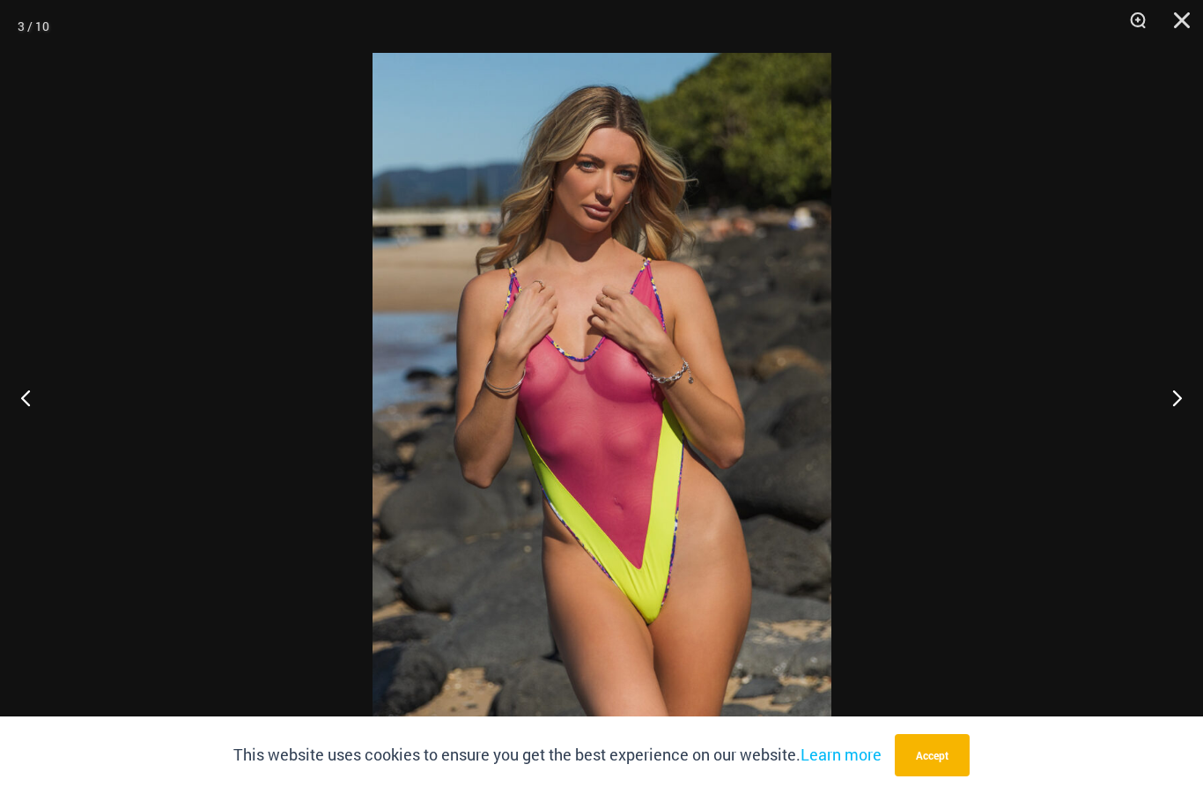
click at [1165, 402] on button "Next" at bounding box center [1170, 397] width 66 height 88
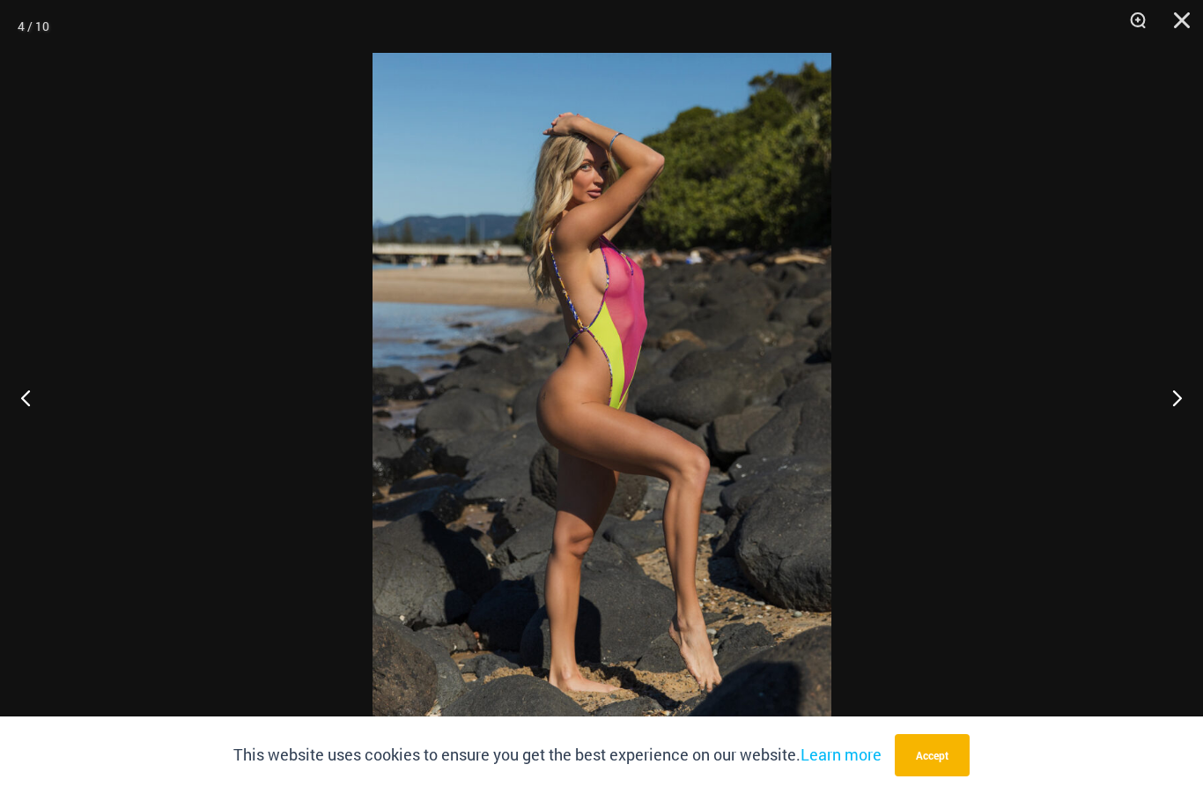
click at [1154, 404] on button "Next" at bounding box center [1170, 397] width 66 height 88
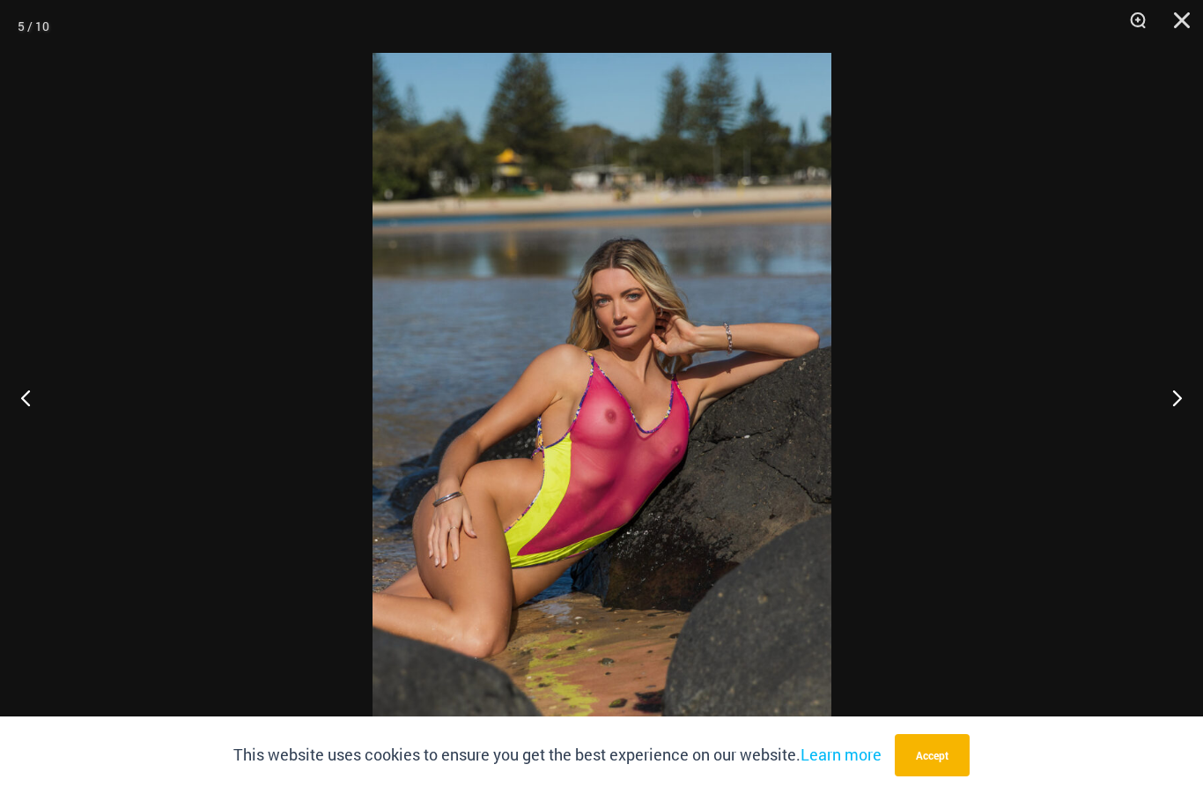
click at [1167, 405] on button "Next" at bounding box center [1170, 397] width 66 height 88
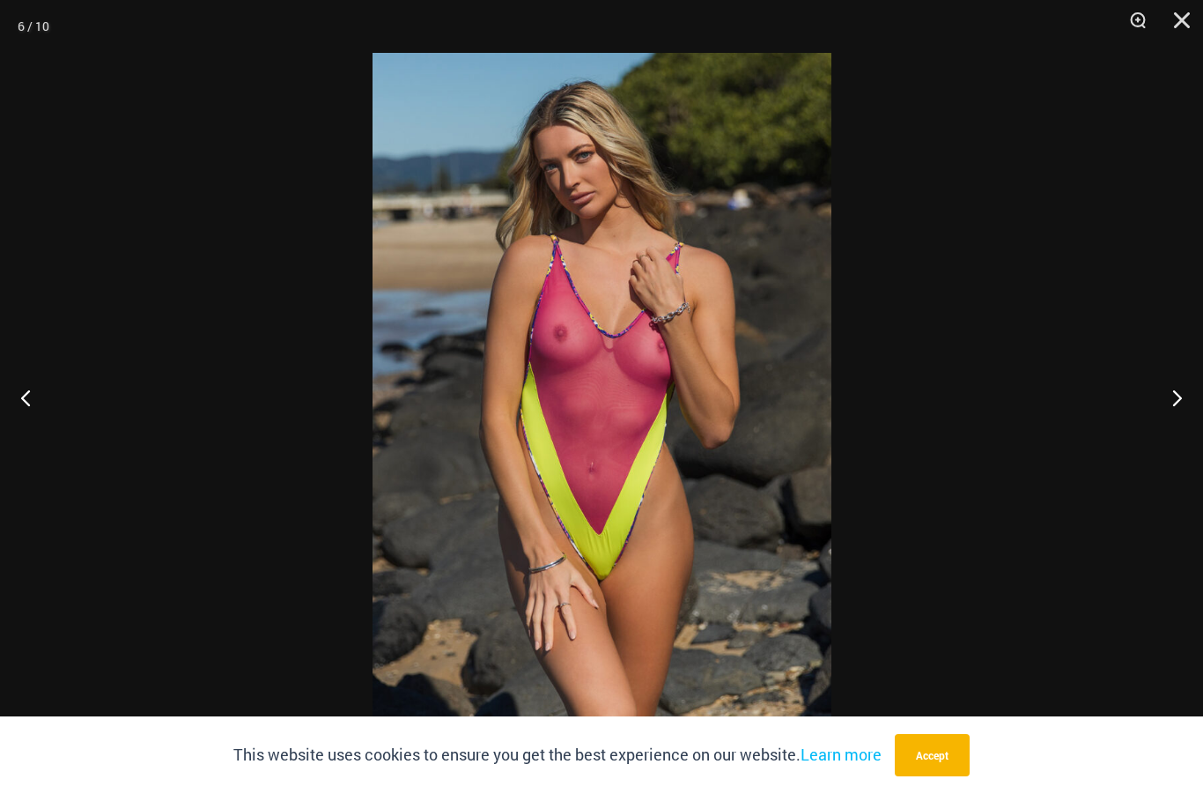
click at [1171, 412] on button "Next" at bounding box center [1170, 397] width 66 height 88
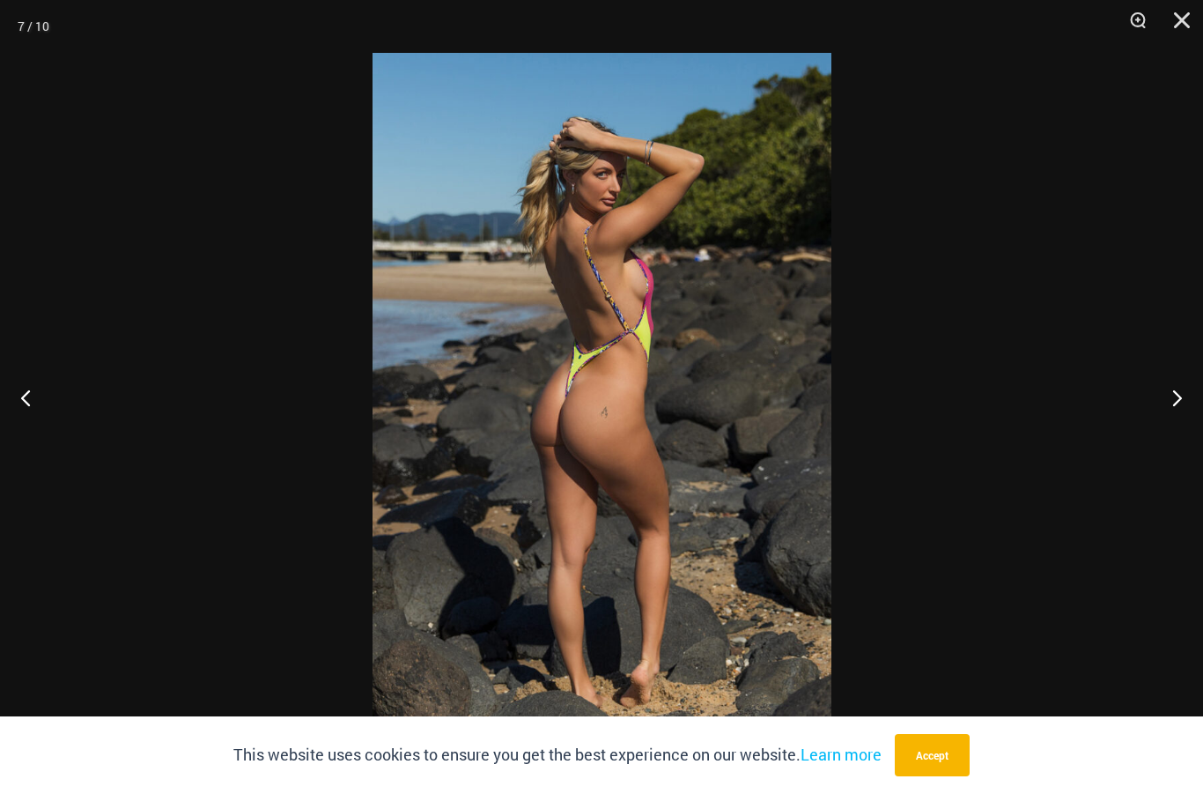
click at [1167, 412] on button "Next" at bounding box center [1170, 397] width 66 height 88
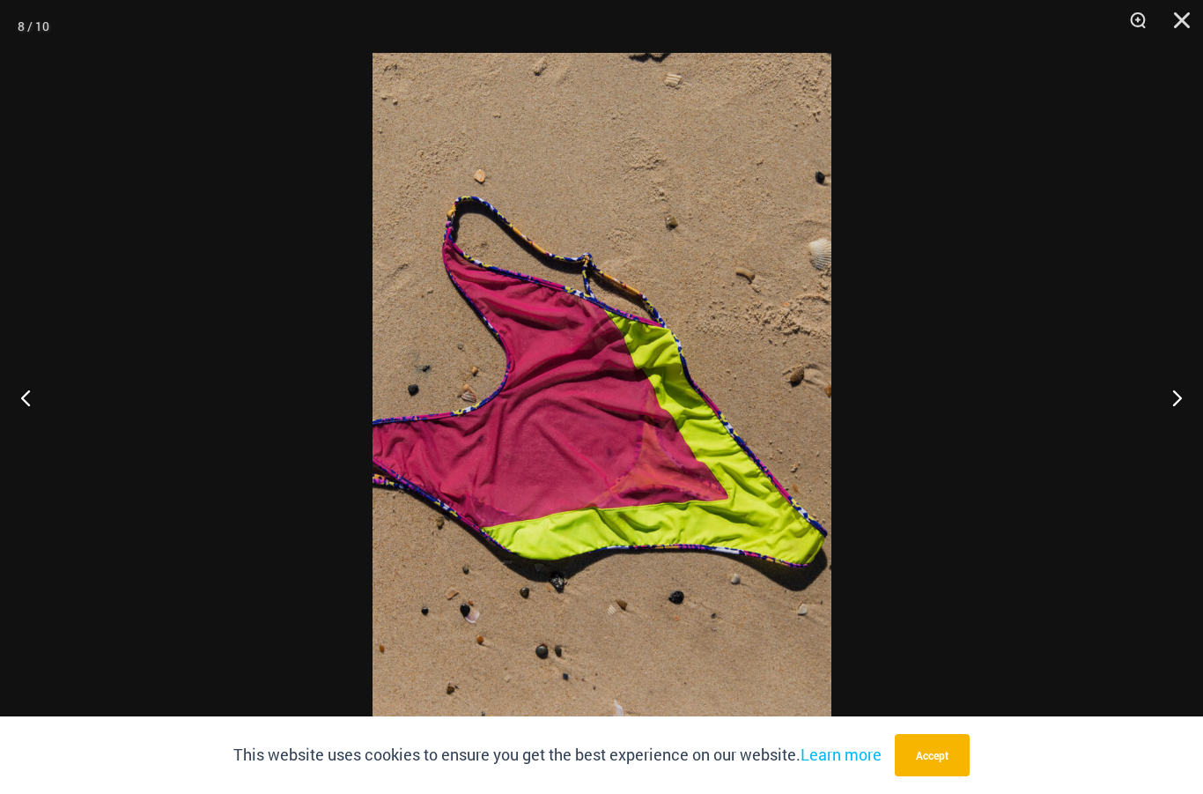
click at [1169, 406] on button "Next" at bounding box center [1170, 397] width 66 height 88
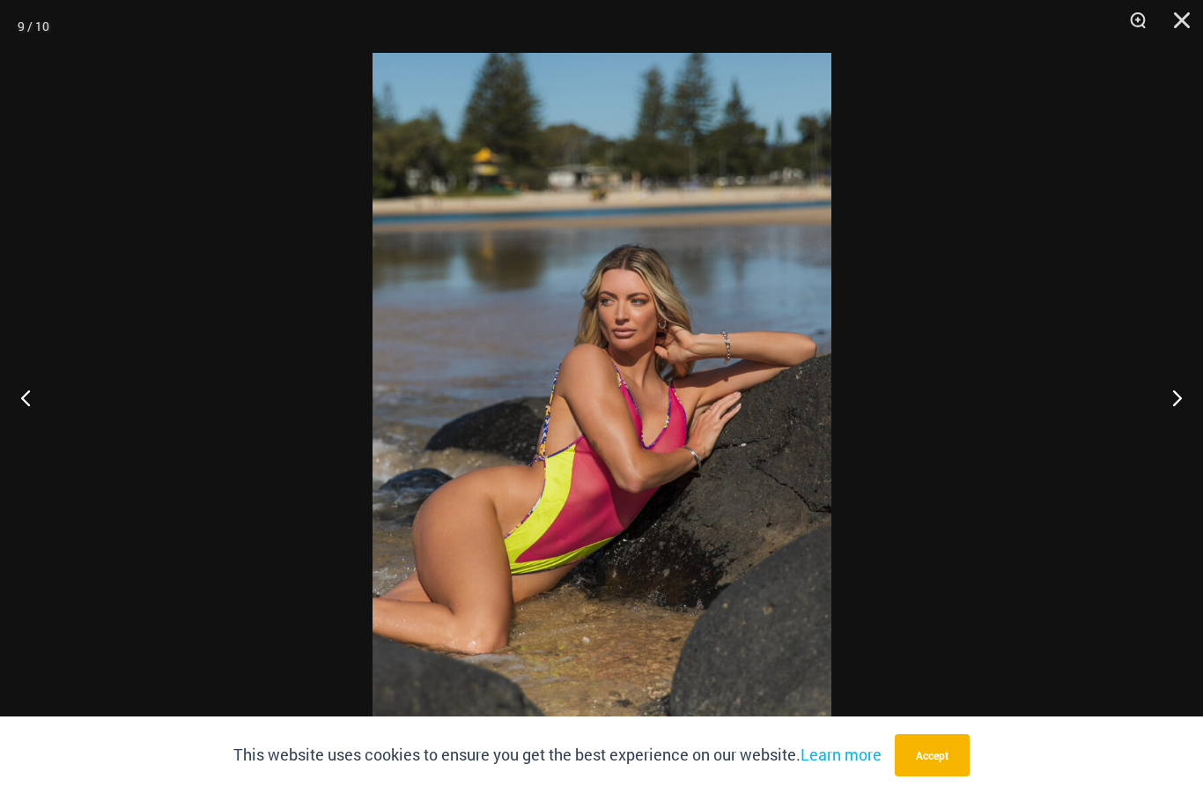
click at [1169, 406] on button "Next" at bounding box center [1170, 397] width 66 height 88
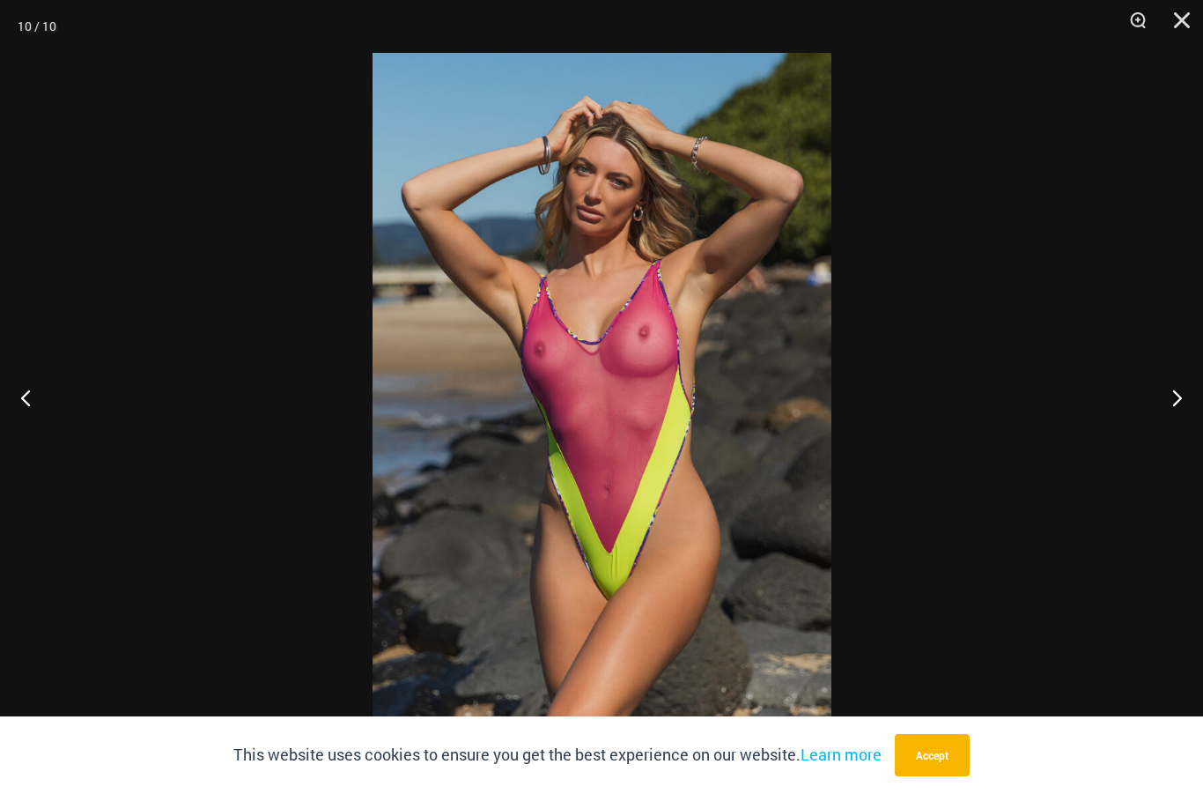
click at [1170, 405] on button "Next" at bounding box center [1170, 397] width 66 height 88
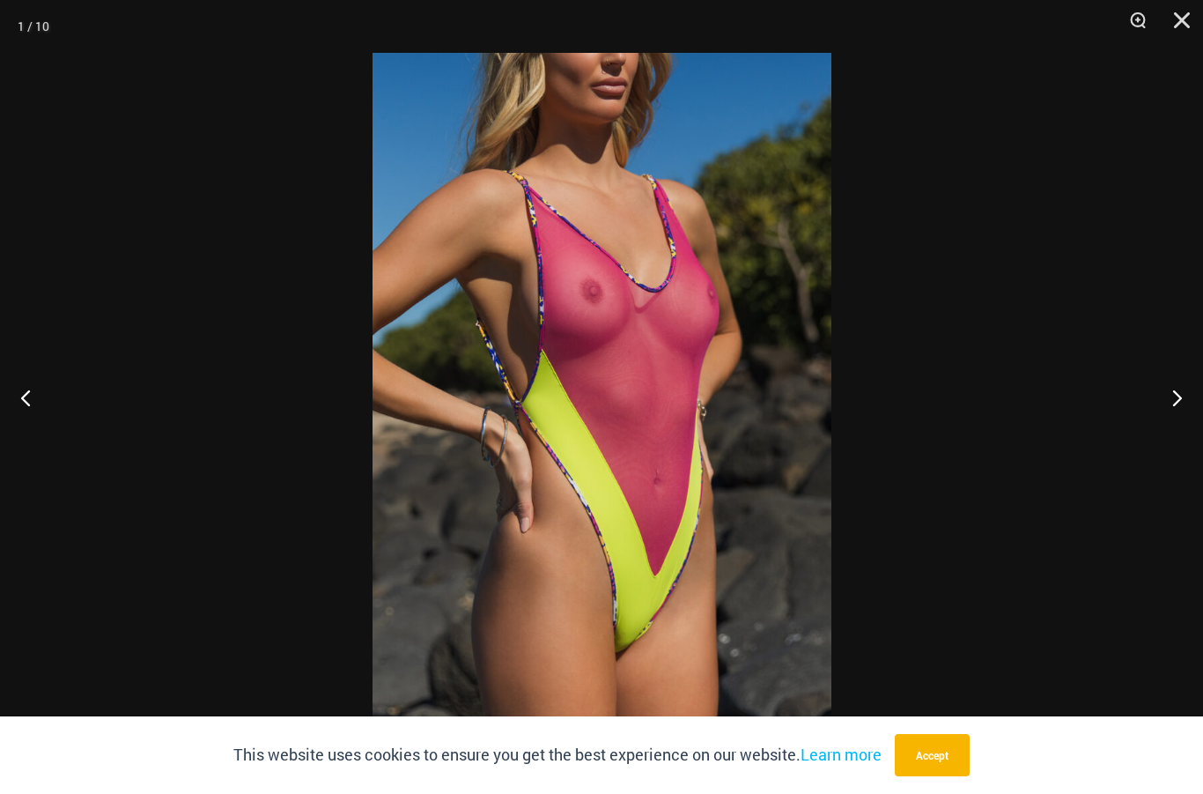
click at [1169, 402] on button "Next" at bounding box center [1170, 397] width 66 height 88
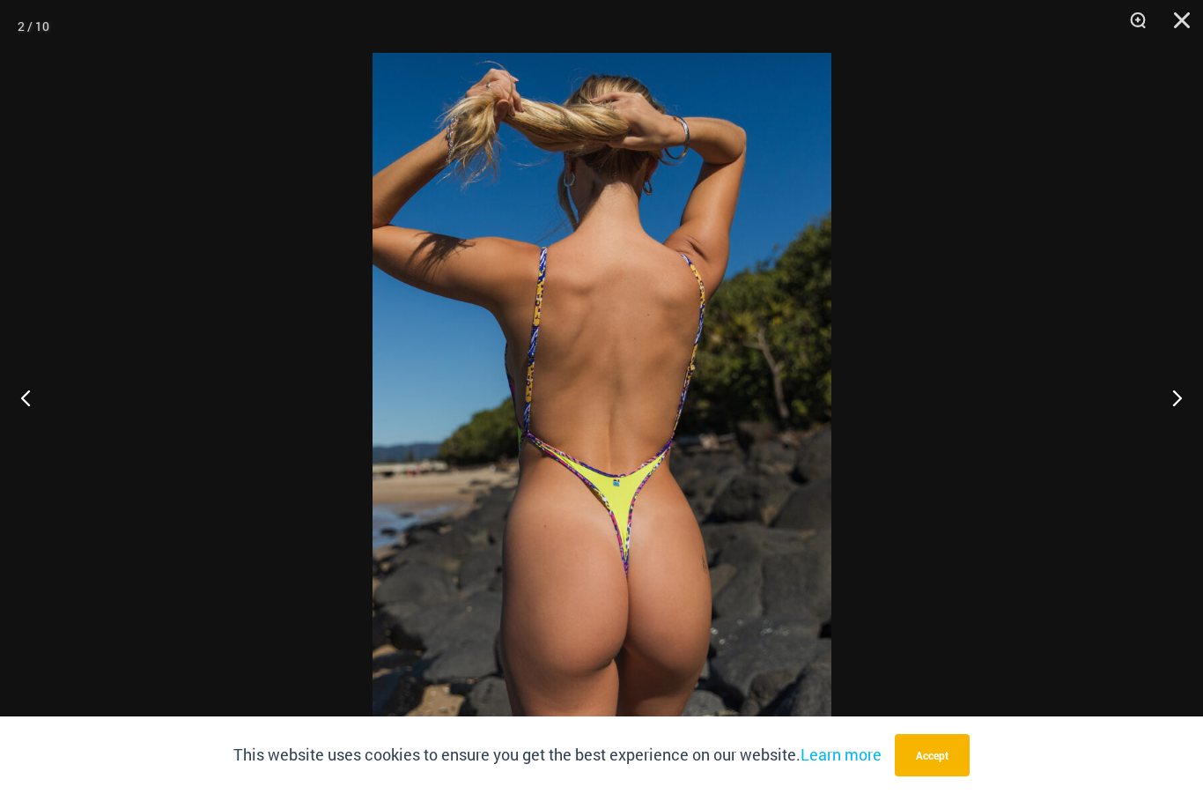
click at [1171, 403] on button "Next" at bounding box center [1170, 397] width 66 height 88
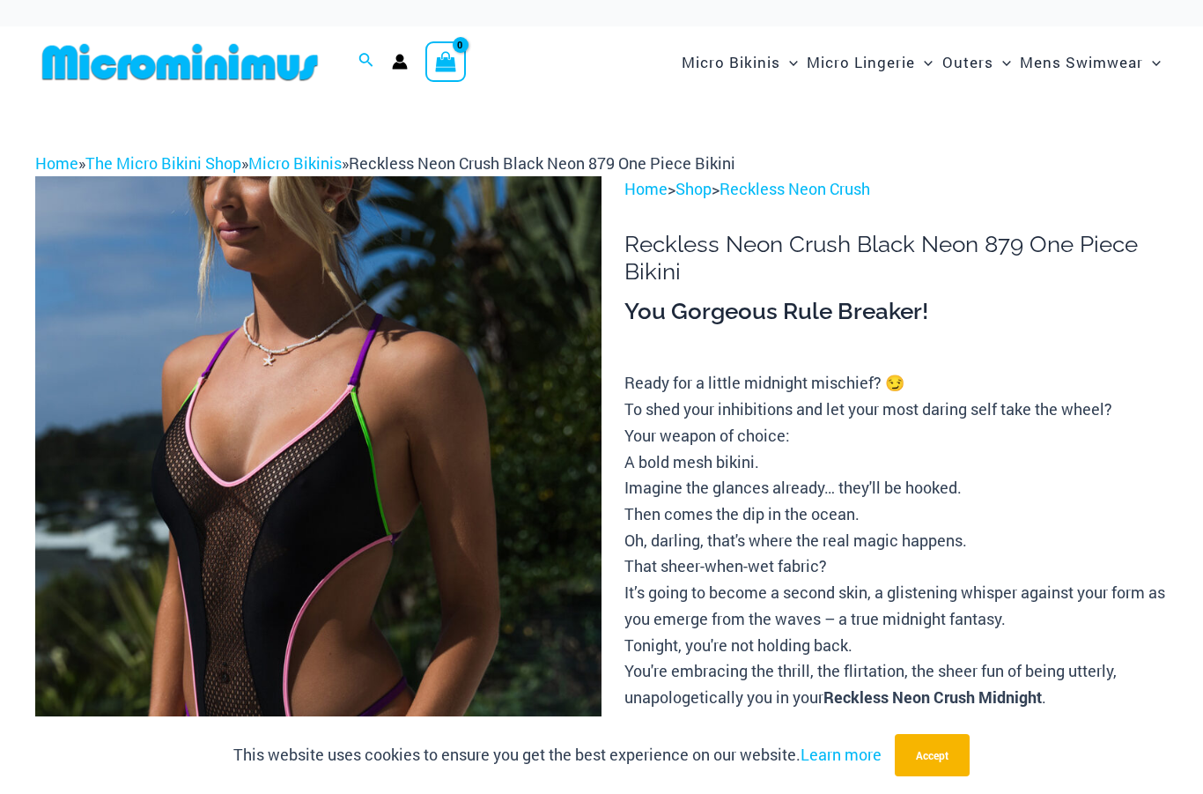
click at [464, 487] on img at bounding box center [318, 601] width 566 height 850
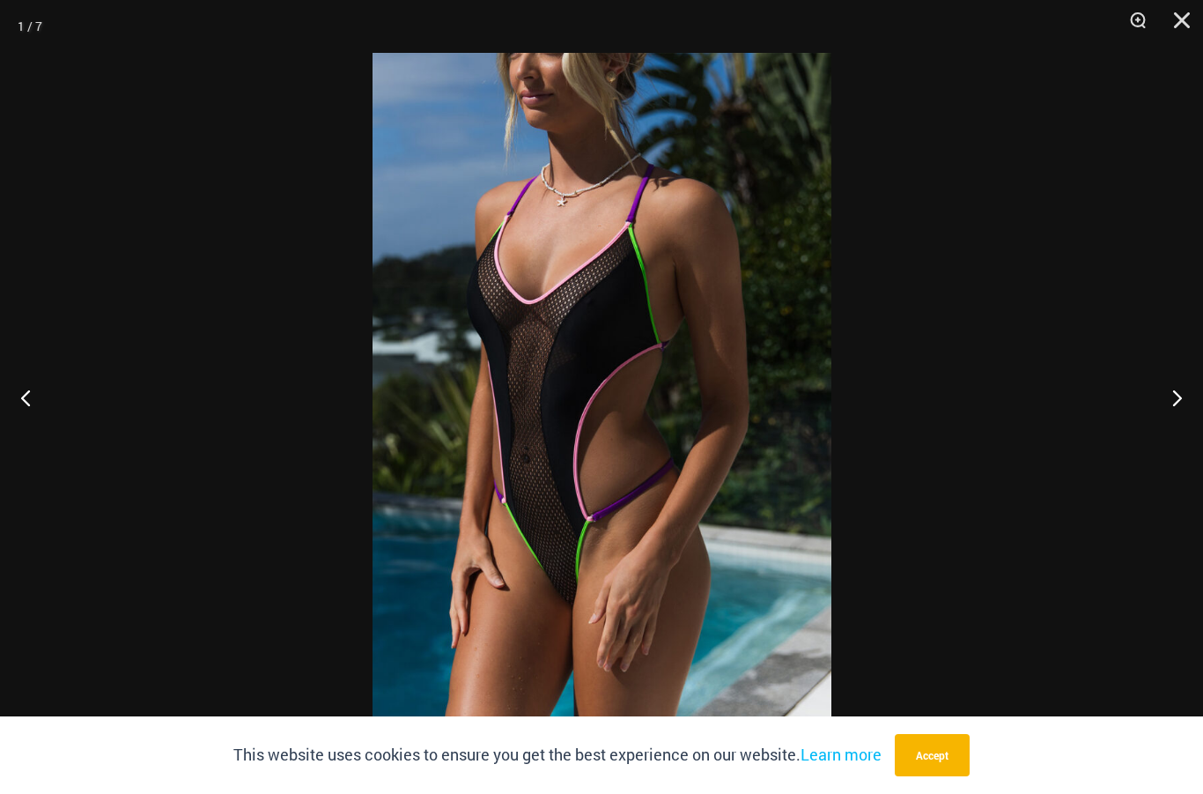
click at [1179, 399] on button "Next" at bounding box center [1170, 397] width 66 height 88
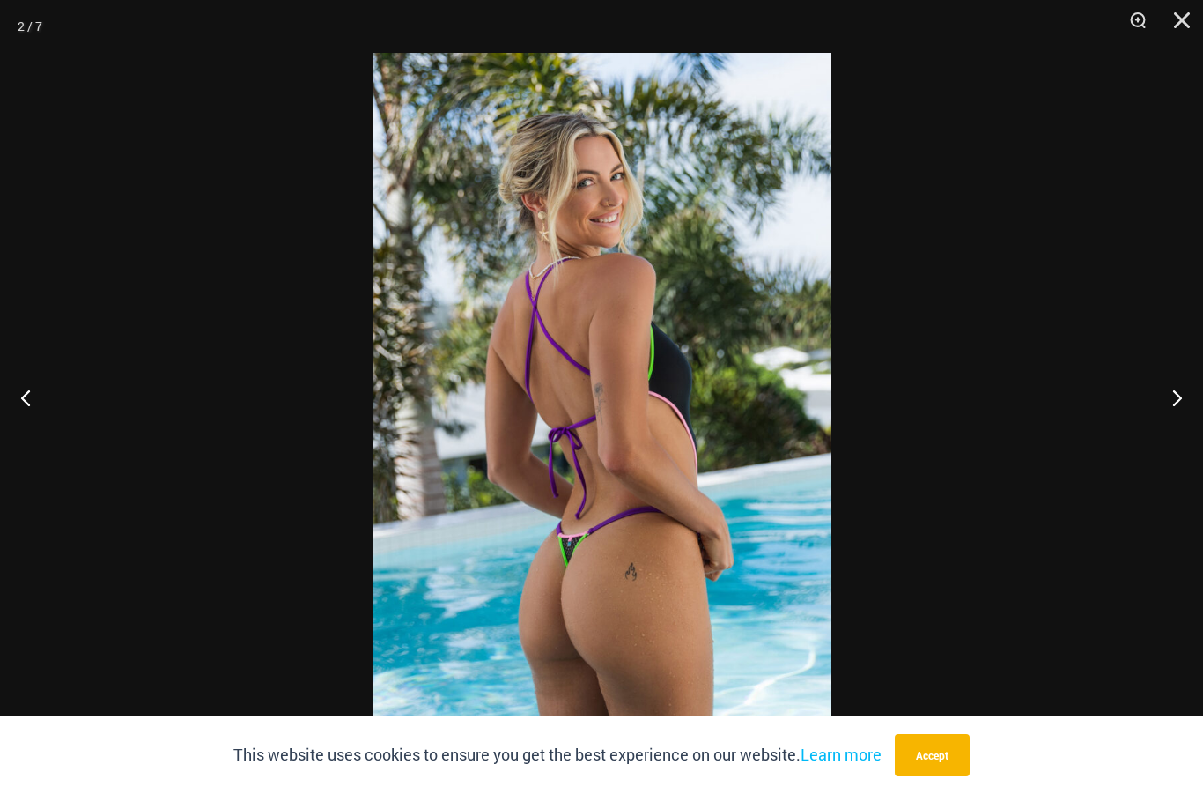
click at [1178, 397] on button "Next" at bounding box center [1170, 397] width 66 height 88
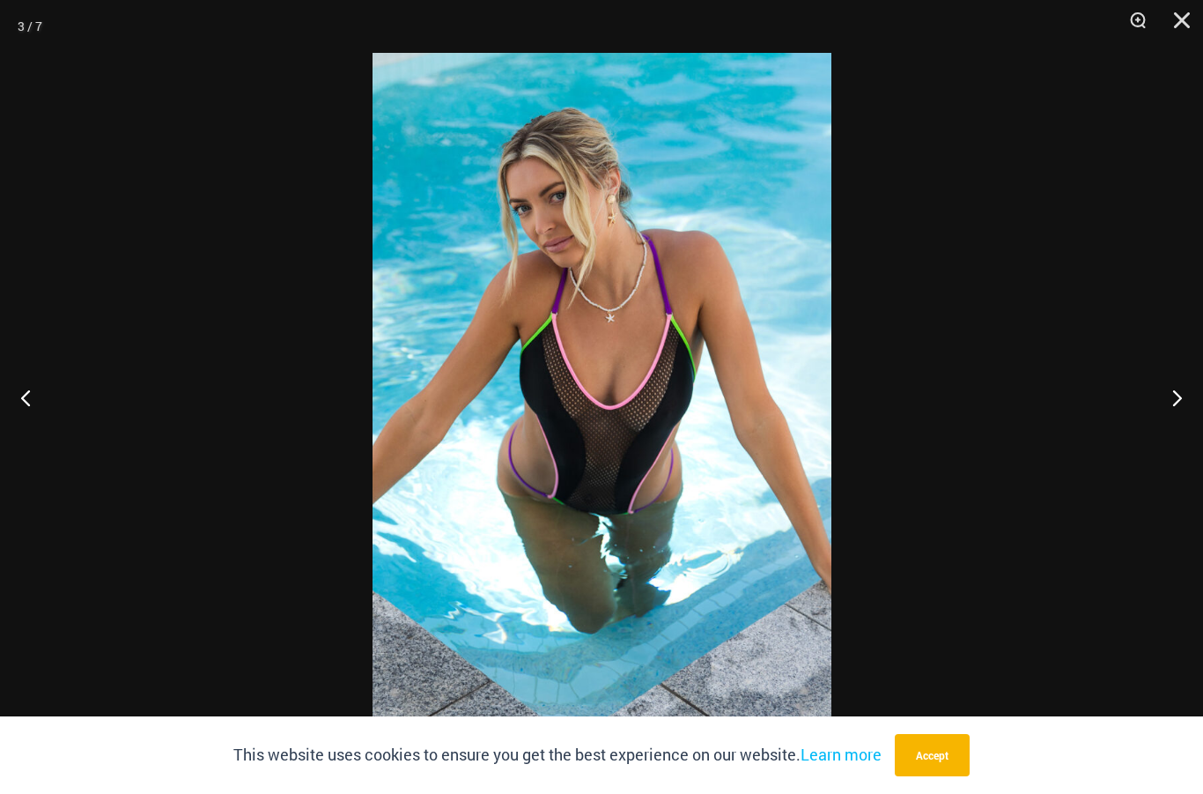
click at [1179, 389] on button "Next" at bounding box center [1170, 397] width 66 height 88
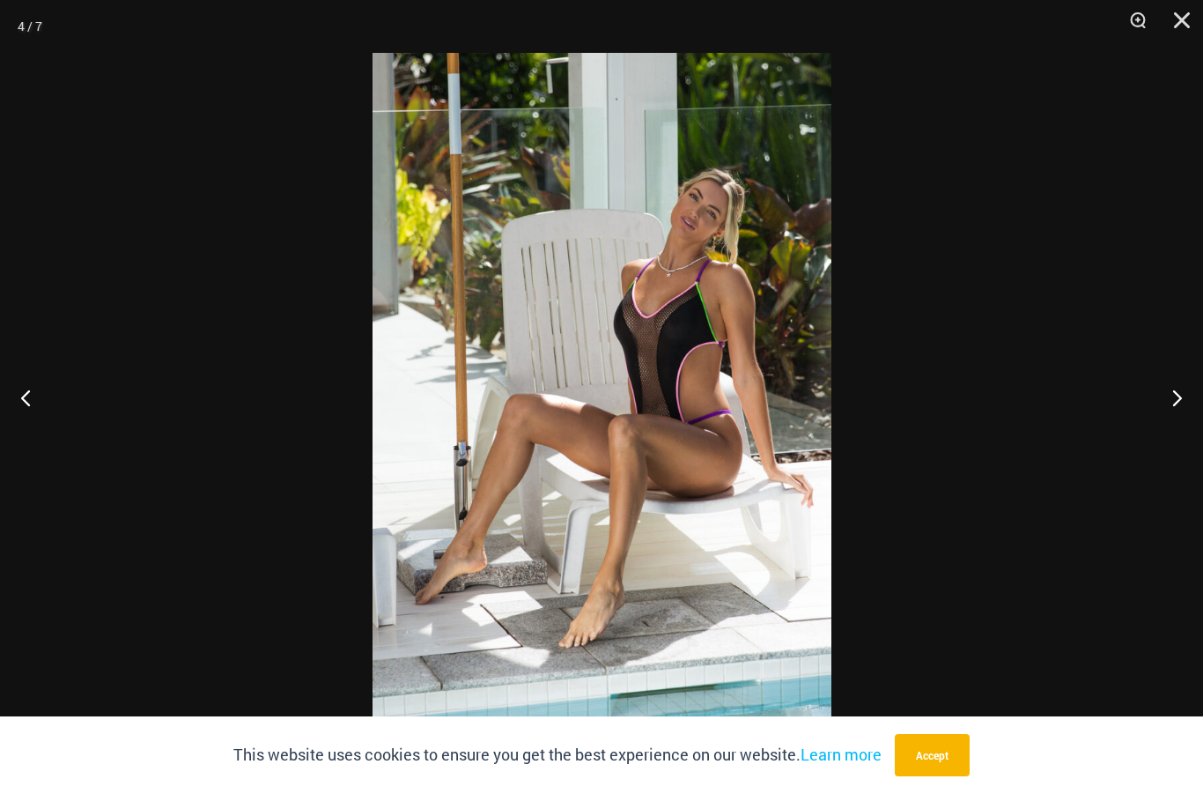
click at [1178, 397] on button "Next" at bounding box center [1170, 397] width 66 height 88
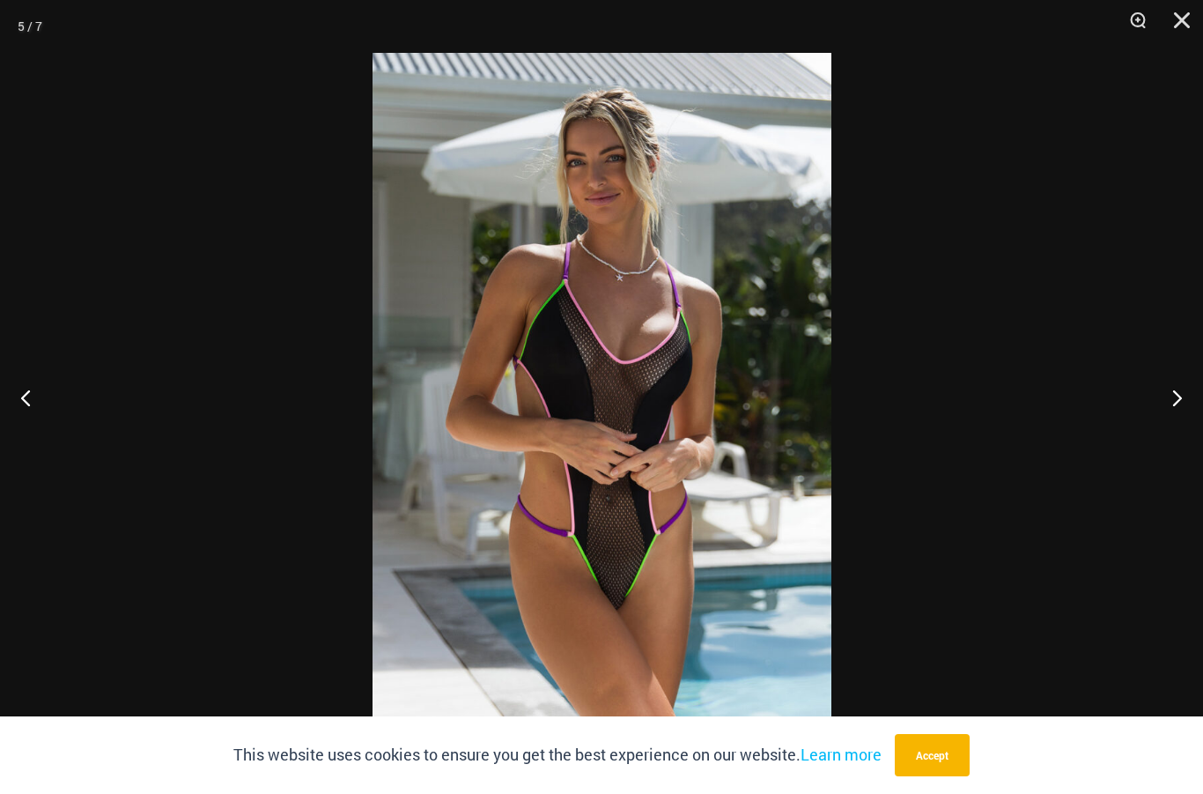
click at [1173, 401] on button "Next" at bounding box center [1170, 397] width 66 height 88
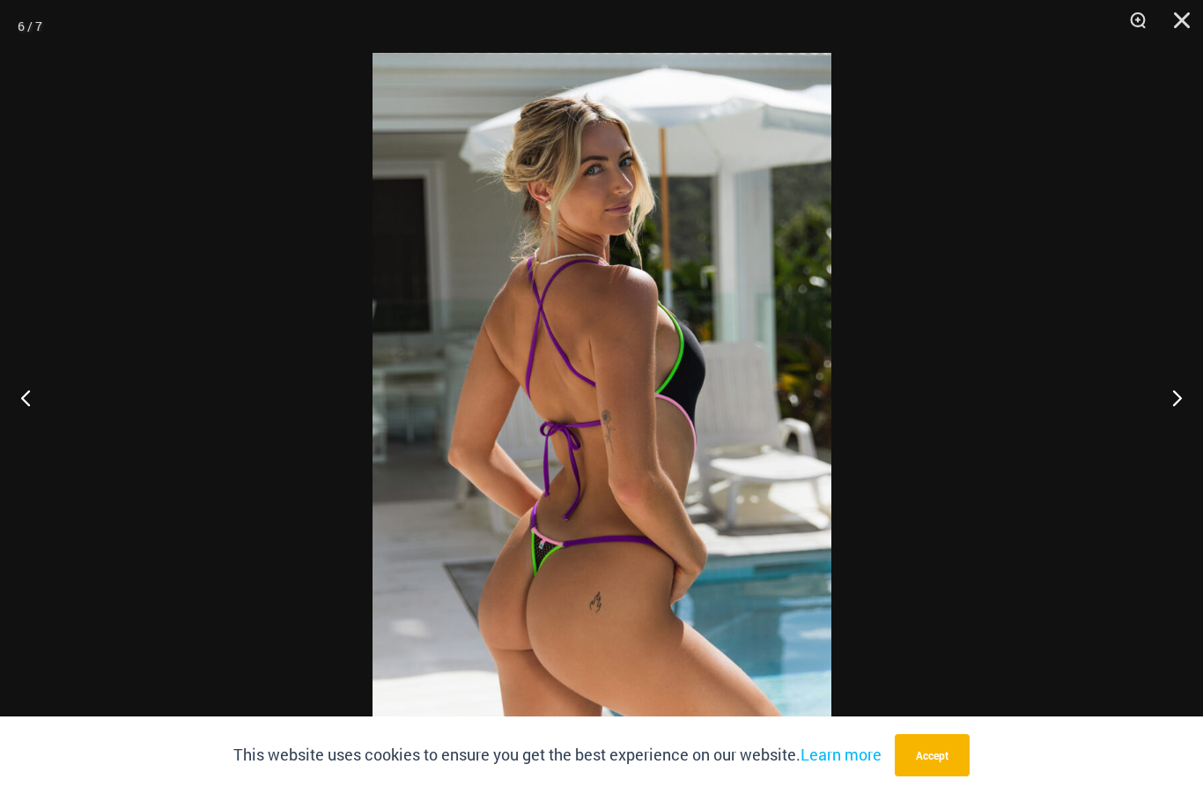
click at [1177, 403] on button "Next" at bounding box center [1170, 397] width 66 height 88
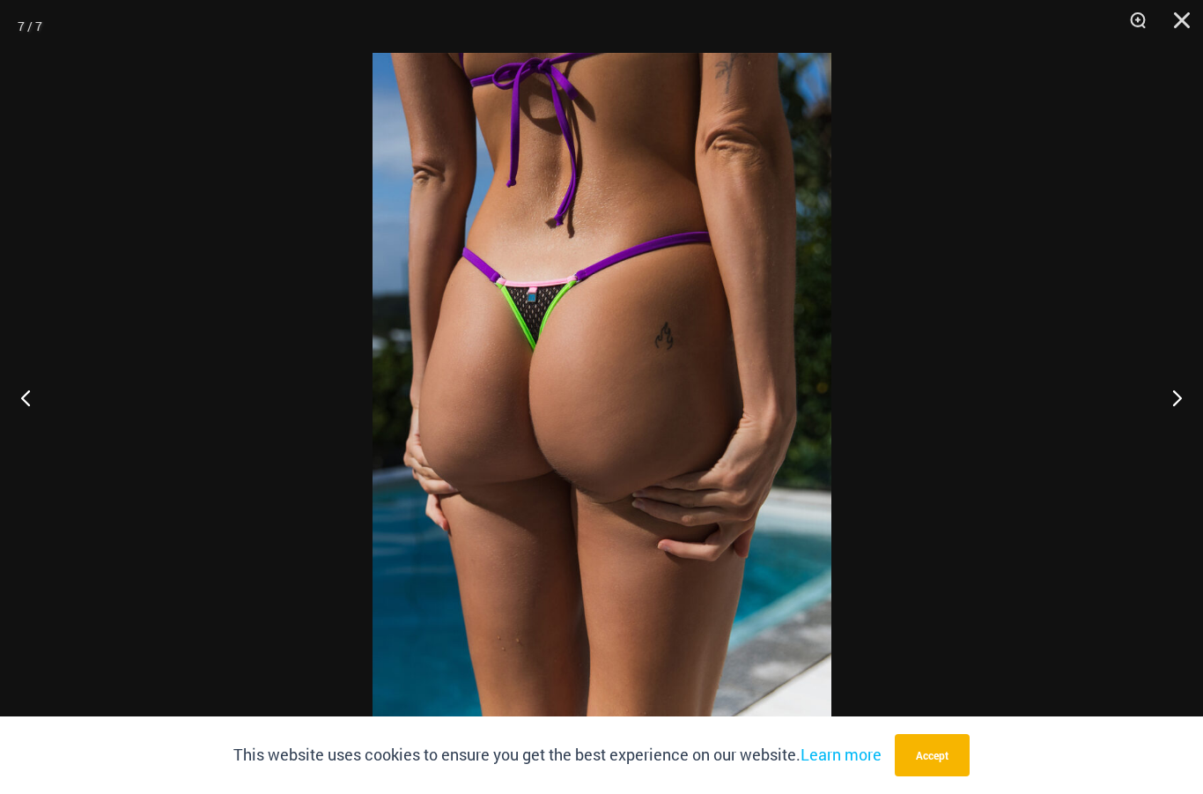
click at [1179, 401] on button "Next" at bounding box center [1170, 397] width 66 height 88
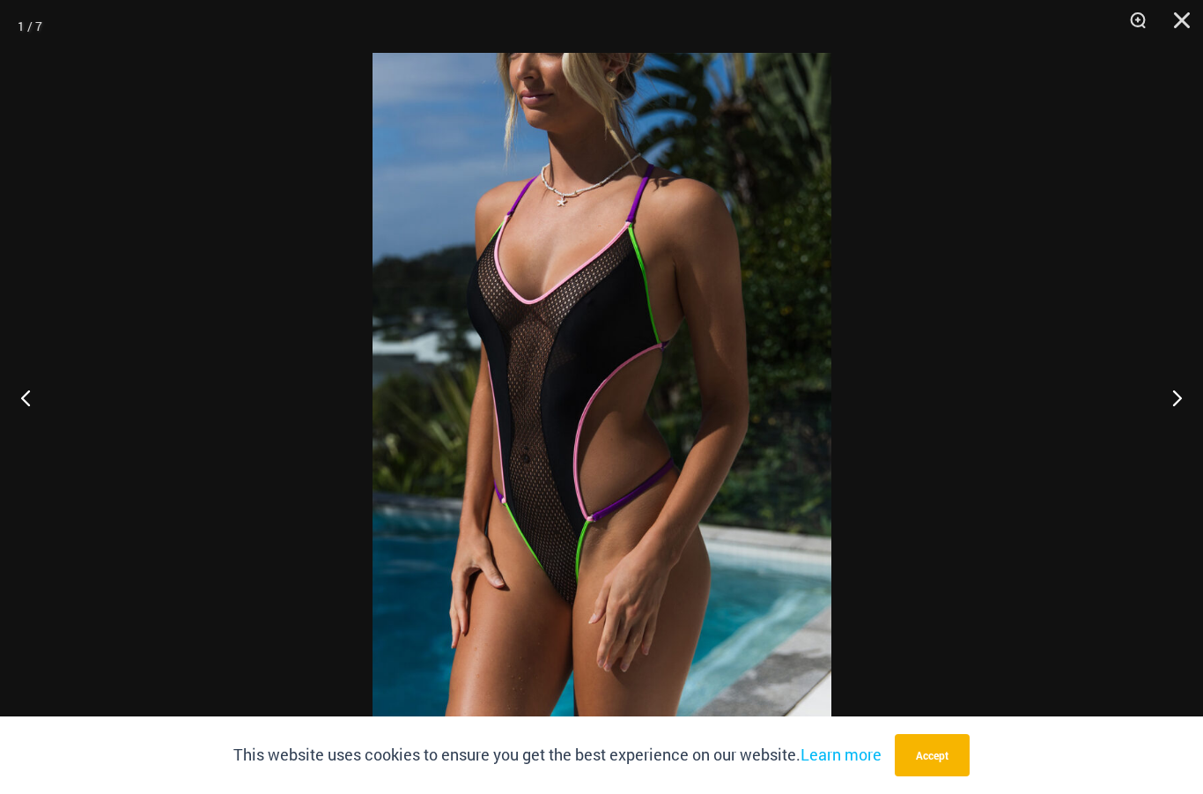
click at [1180, 402] on button "Next" at bounding box center [1170, 397] width 66 height 88
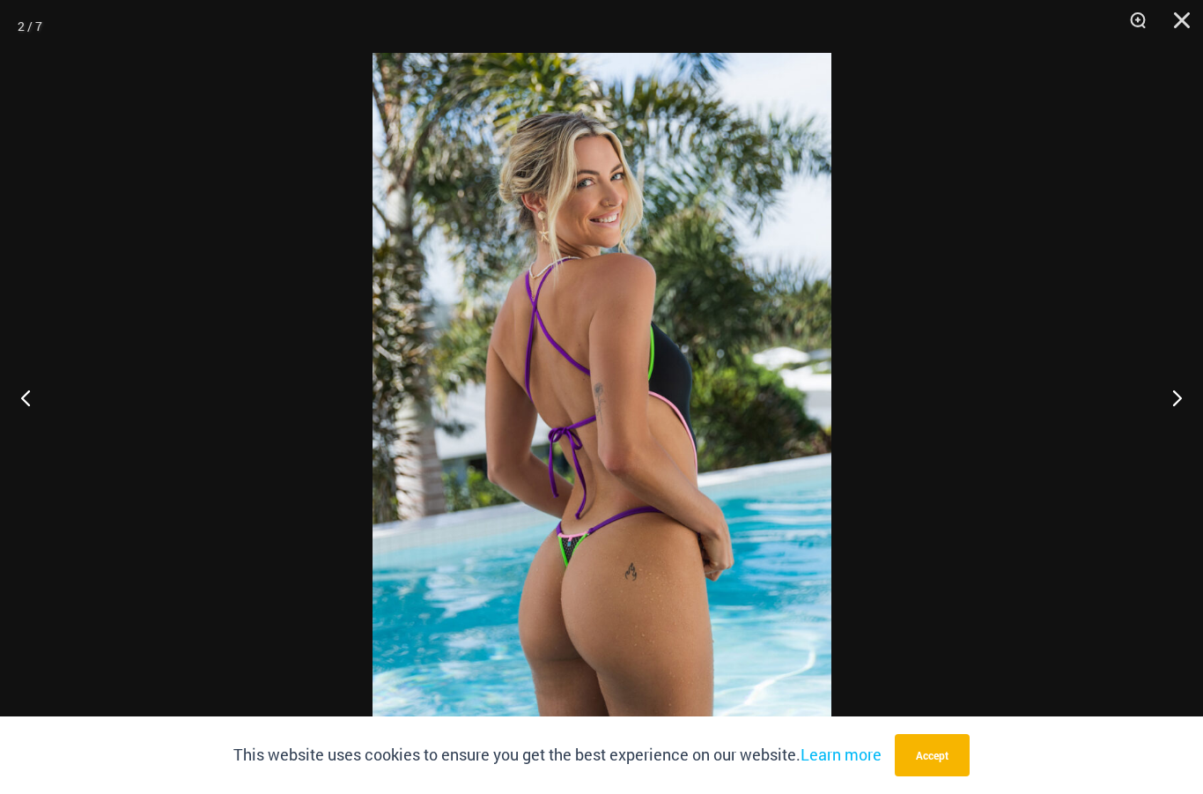
click at [1182, 396] on button "Next" at bounding box center [1170, 397] width 66 height 88
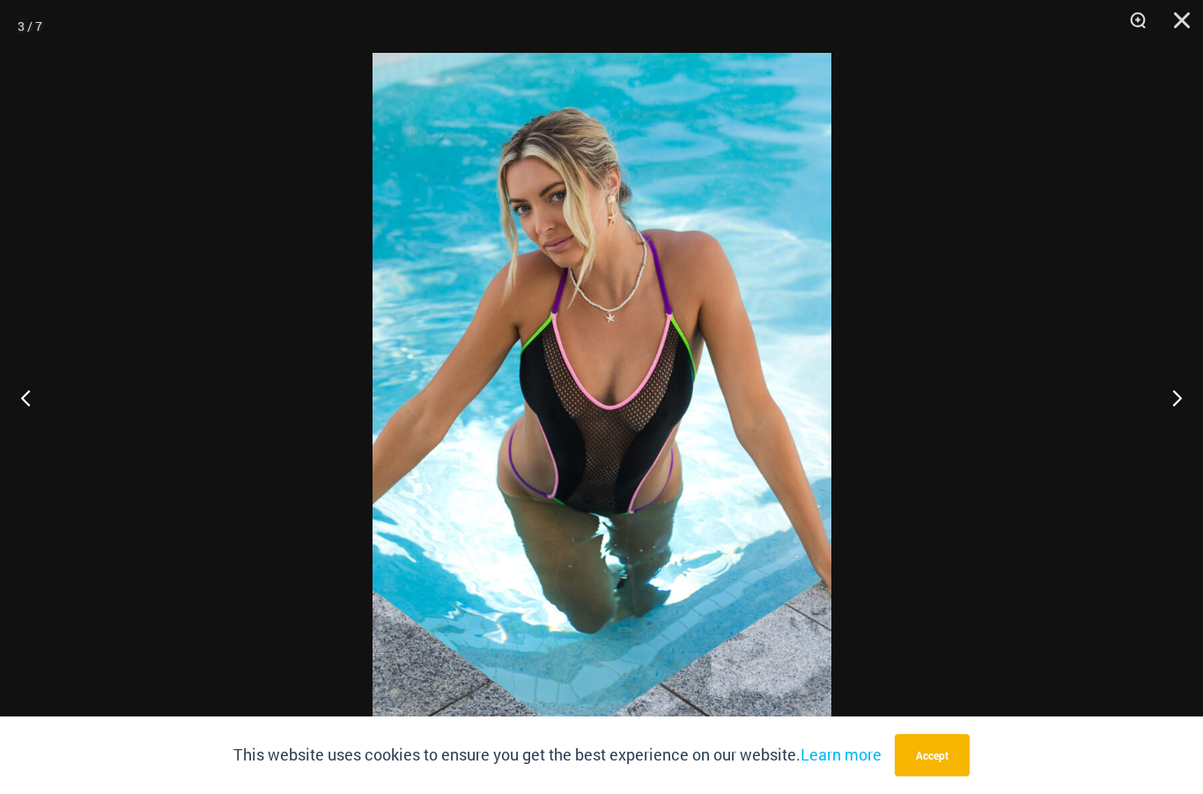
click at [1167, 415] on button "Next" at bounding box center [1170, 397] width 66 height 88
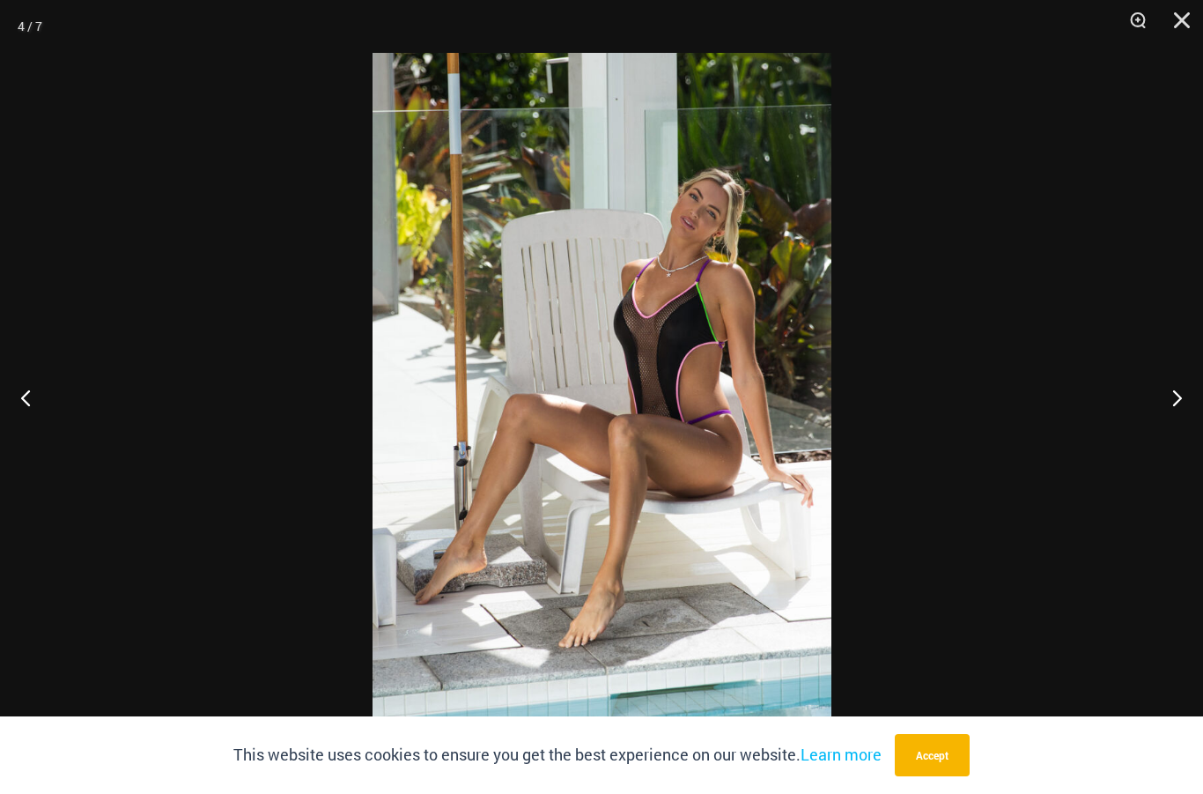
click at [1147, 419] on button "Next" at bounding box center [1170, 397] width 66 height 88
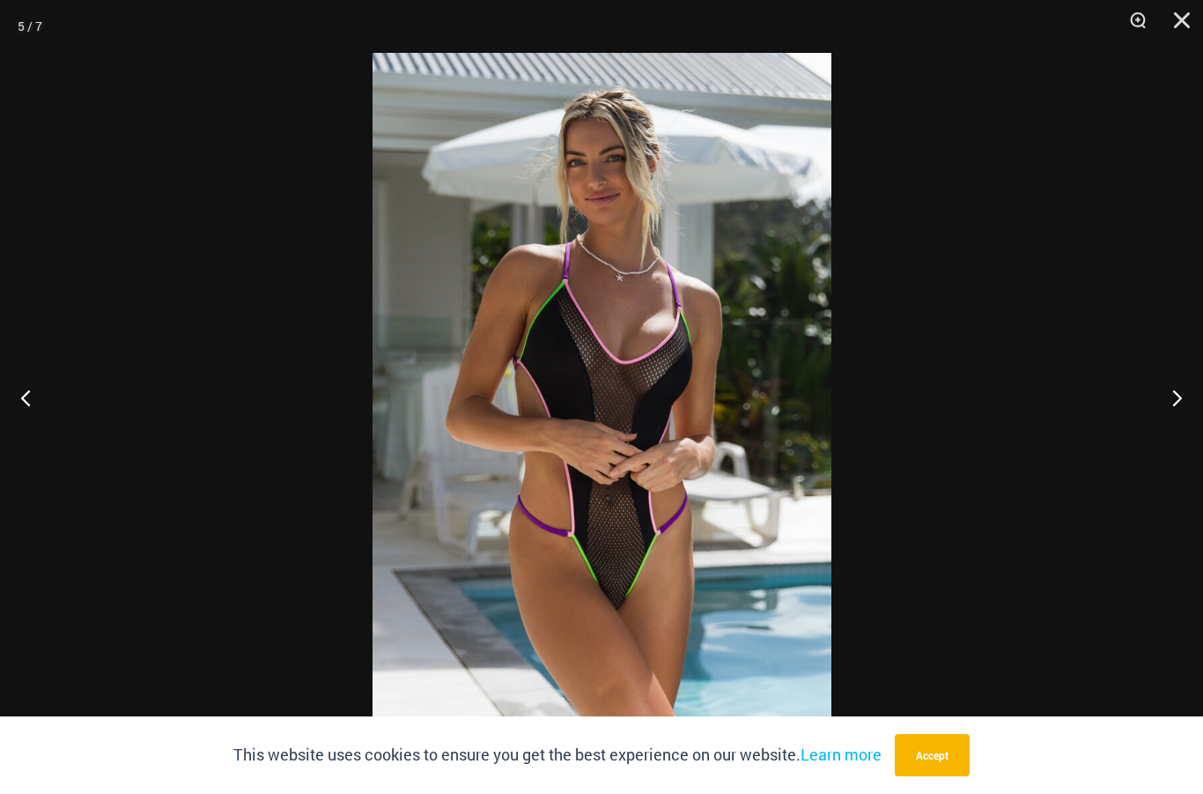
click at [1133, 431] on div at bounding box center [601, 397] width 1203 height 794
click at [1177, 389] on div at bounding box center [601, 397] width 1203 height 794
click at [1157, 404] on button "Next" at bounding box center [1170, 397] width 66 height 88
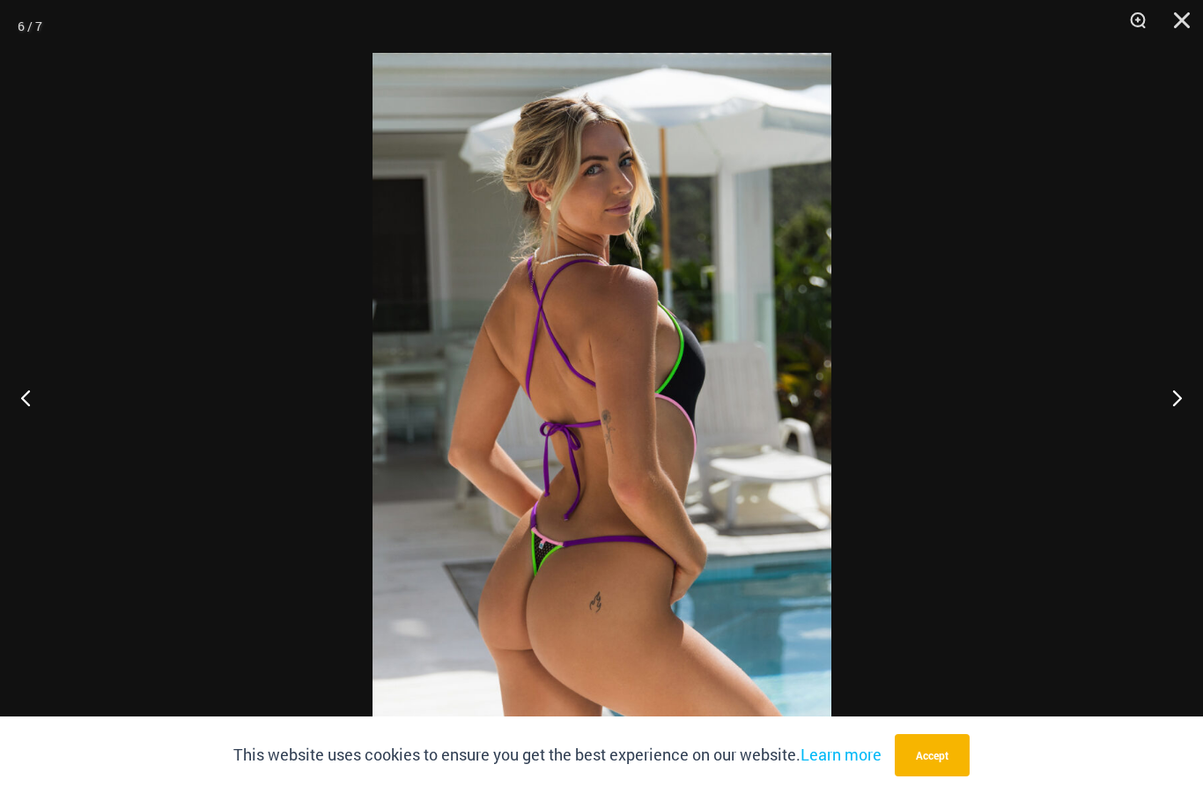
click at [1160, 398] on button "Next" at bounding box center [1170, 397] width 66 height 88
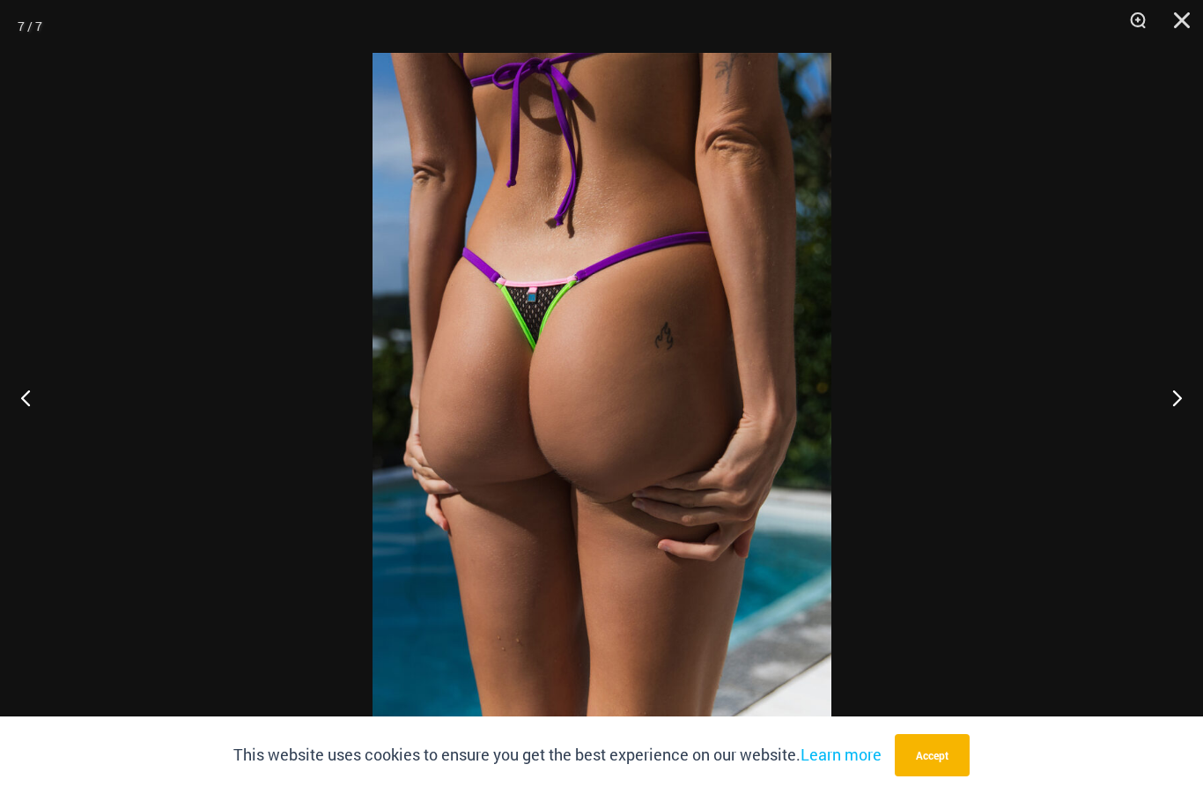
click at [1163, 397] on button "Next" at bounding box center [1170, 397] width 66 height 88
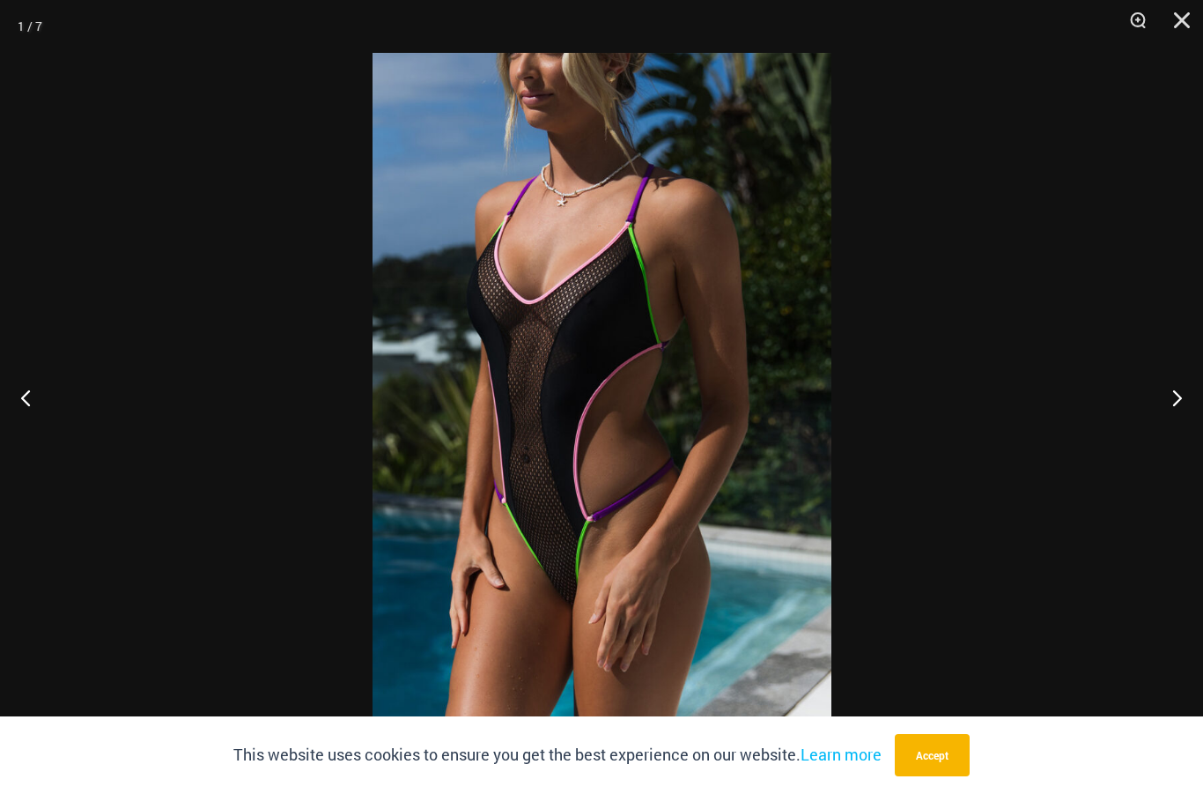
click at [1172, 392] on button "Next" at bounding box center [1170, 397] width 66 height 88
